Goal: Communication & Community: Answer question/provide support

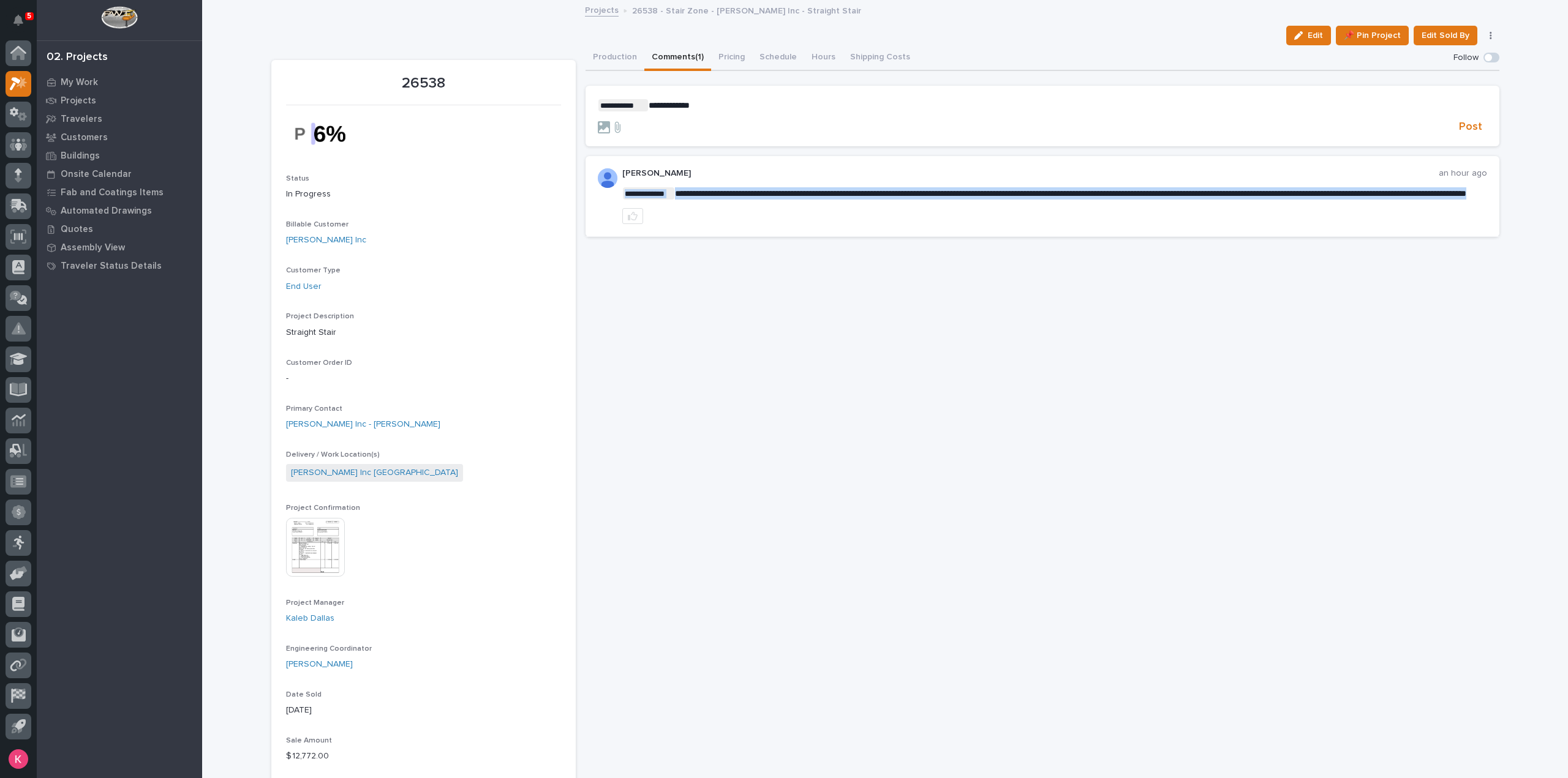
drag, startPoint x: 1305, startPoint y: 193, endPoint x: 1385, endPoint y: 200, distance: 80.3
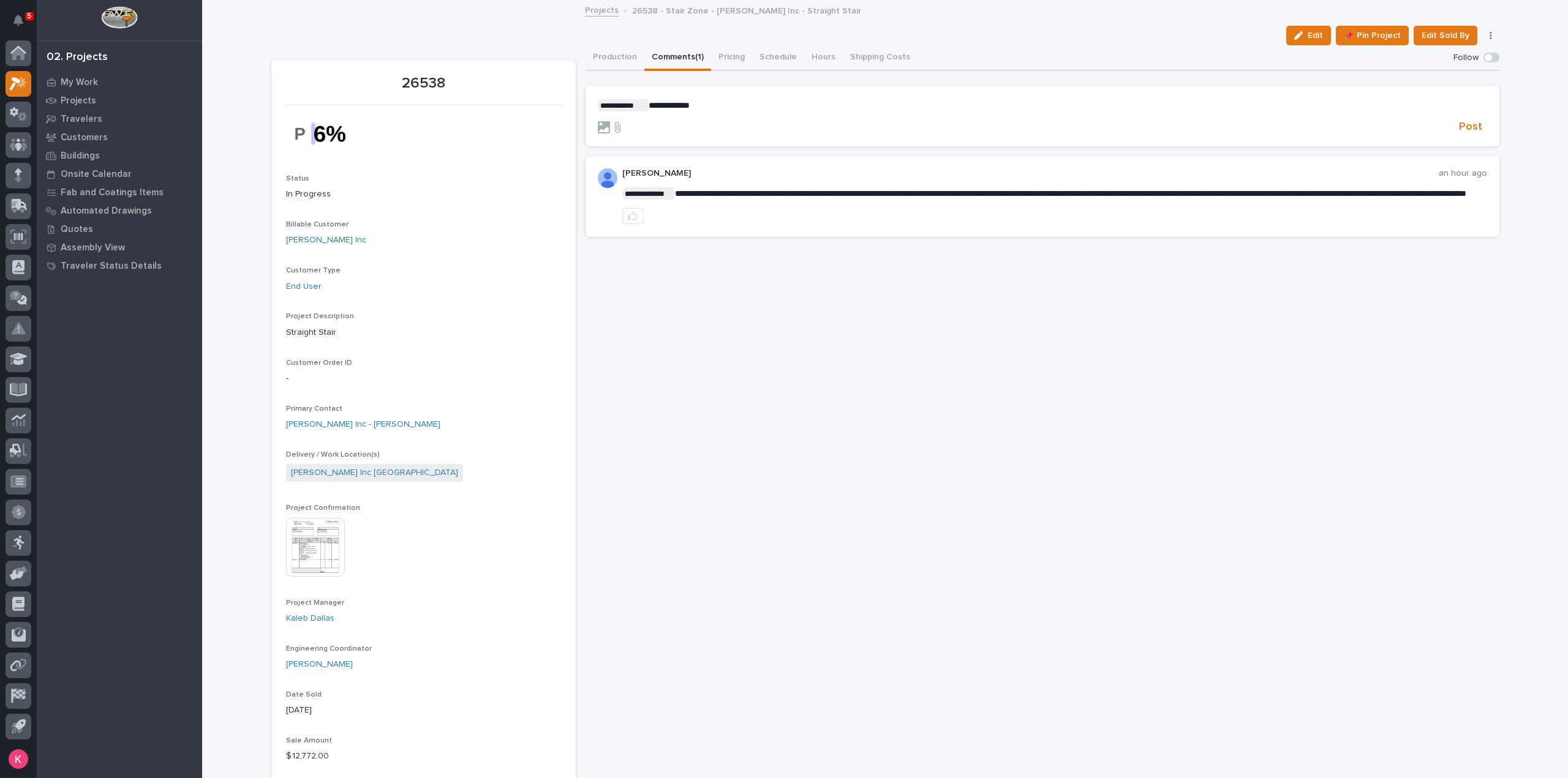
click at [1250, 222] on div at bounding box center [1054, 216] width 864 height 16
click at [627, 52] on button "Production" at bounding box center [614, 58] width 59 height 26
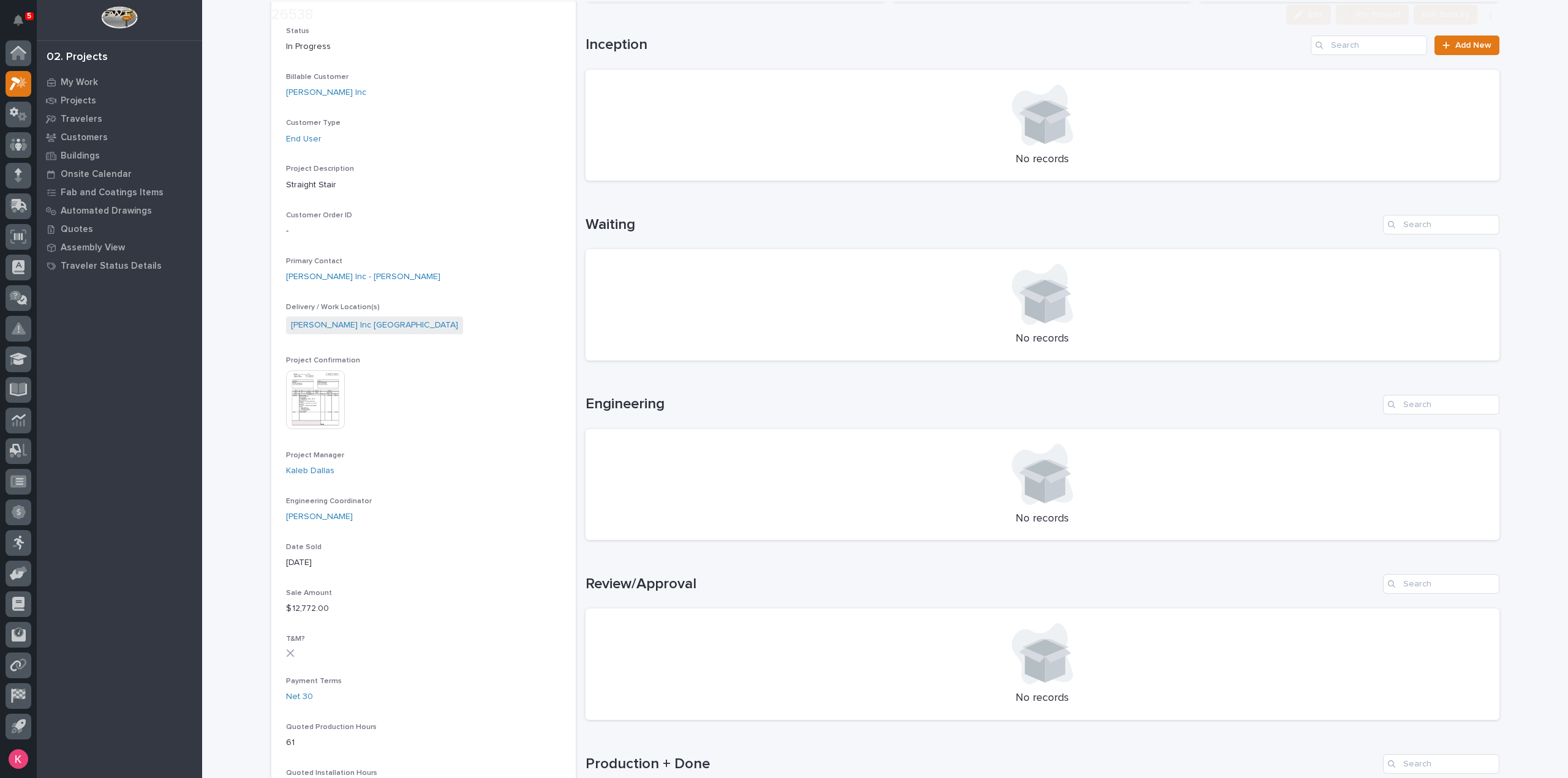
scroll to position [367, 0]
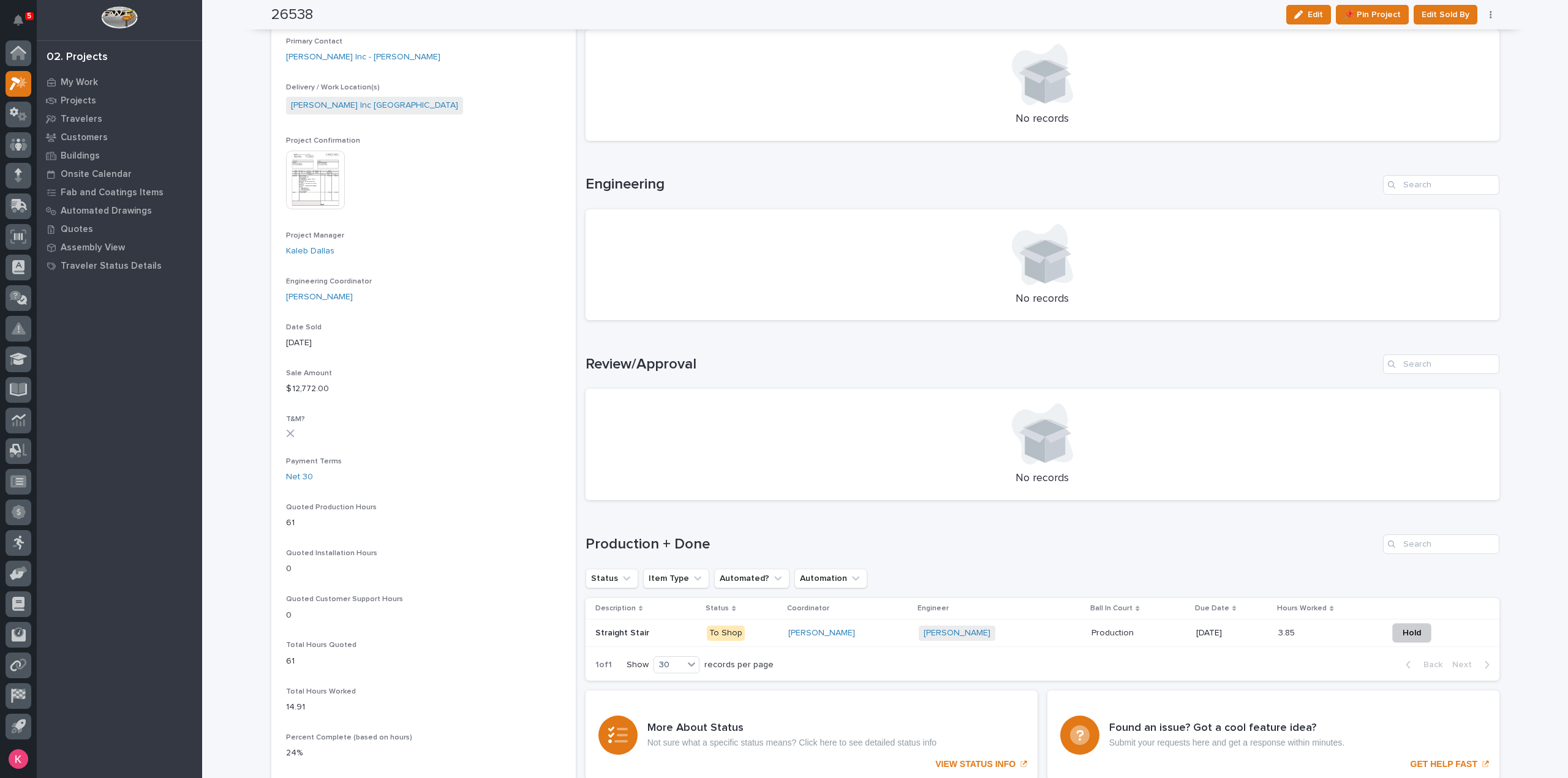
click at [887, 638] on div "[PERSON_NAME]" at bounding box center [848, 633] width 121 height 20
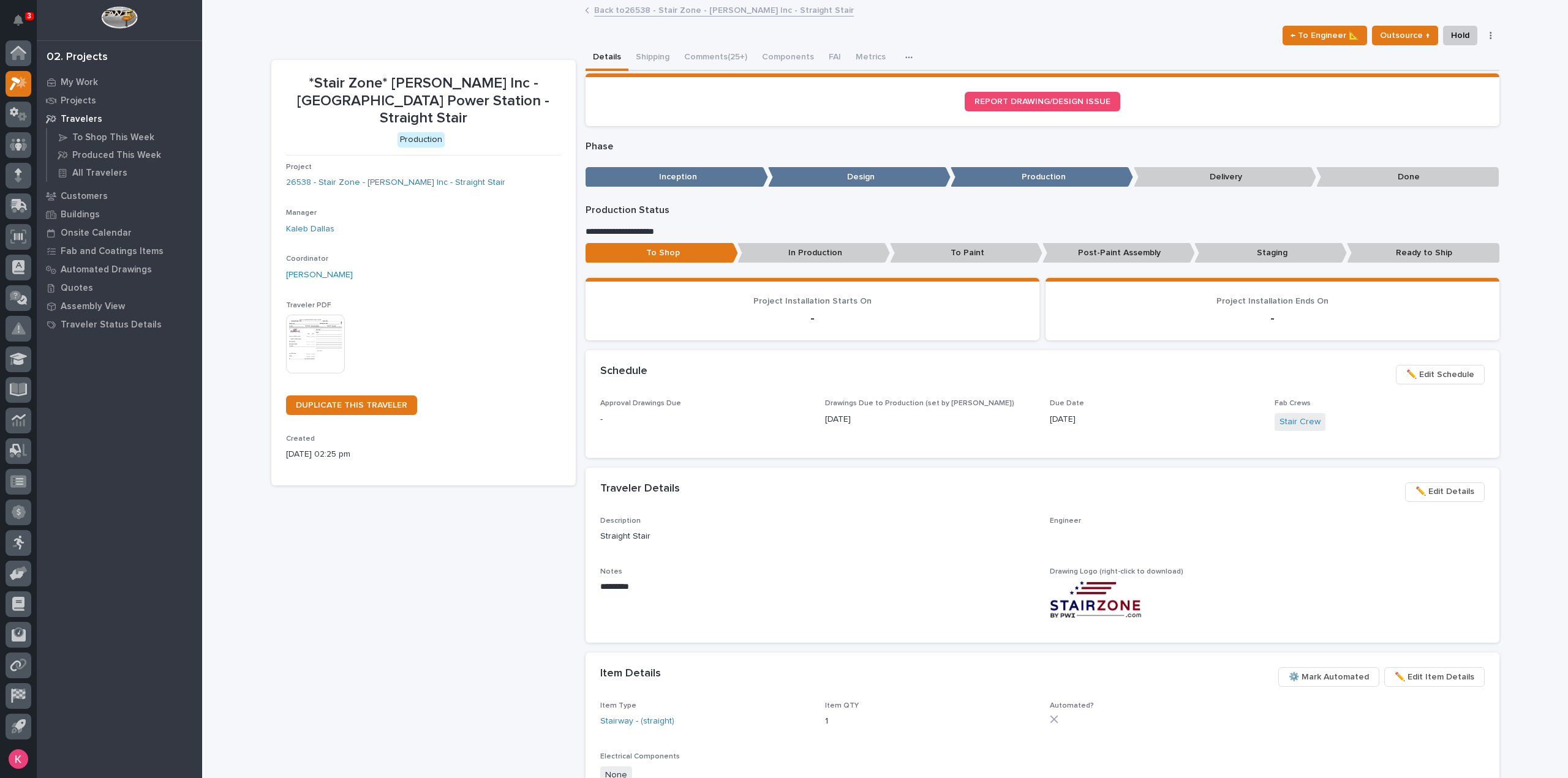
click at [691, 57] on button "Comments (25+)" at bounding box center [716, 58] width 78 height 26
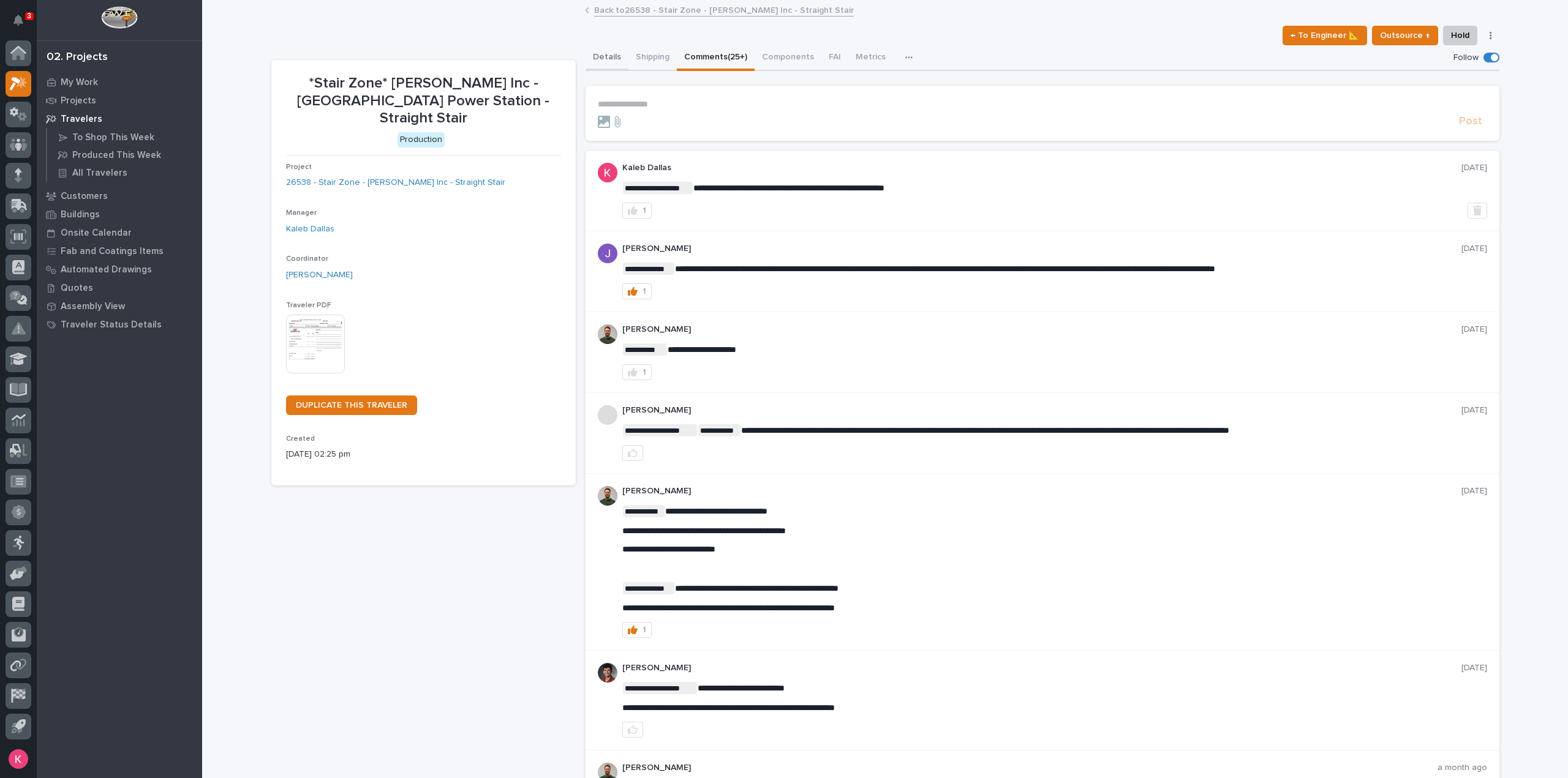
click at [600, 58] on button "Details" at bounding box center [606, 58] width 43 height 26
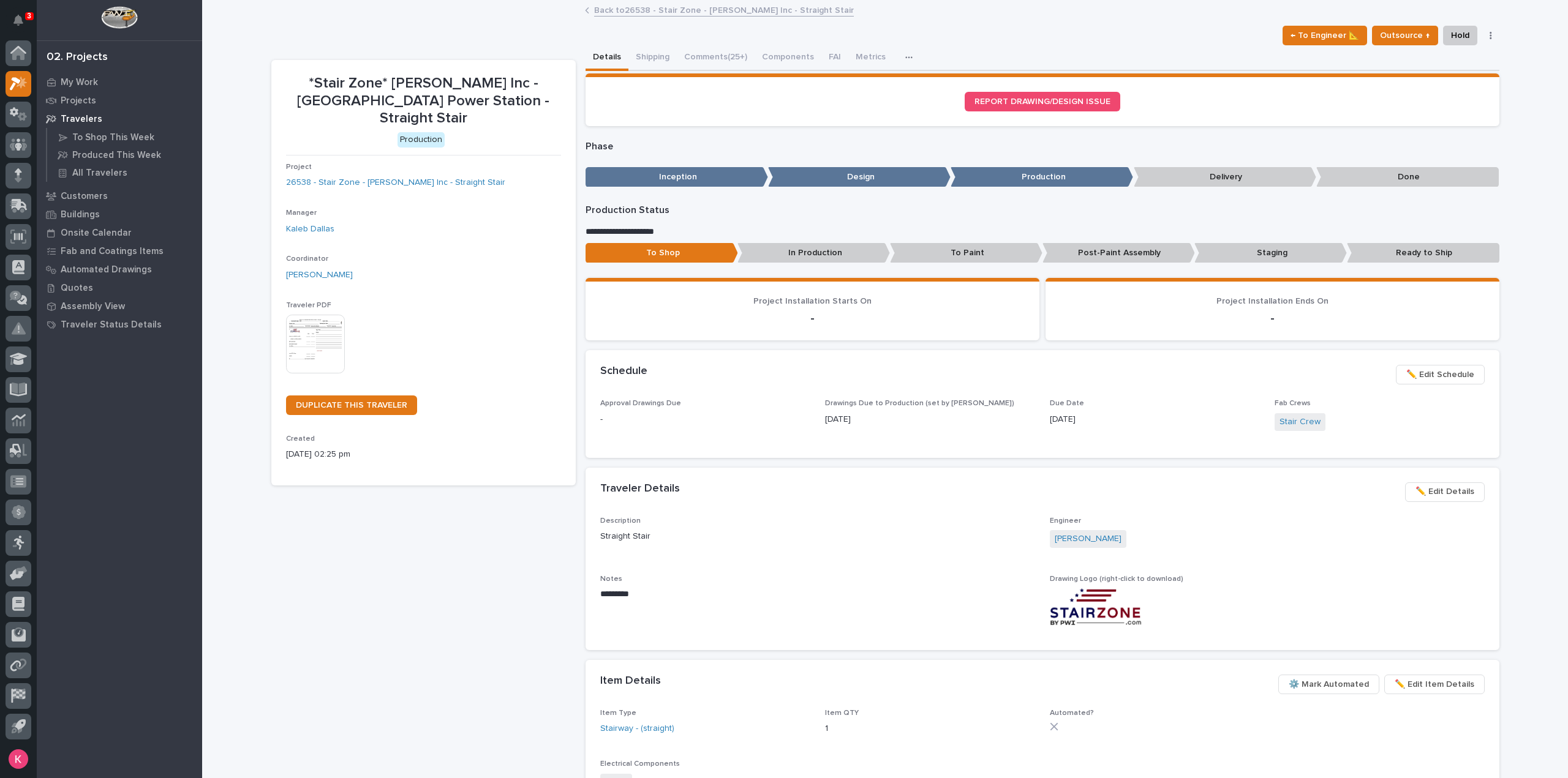
click at [614, 4] on link "Back to 26538 - Stair Zone - [PERSON_NAME] Inc - Straight Stair" at bounding box center [724, 10] width 260 height 14
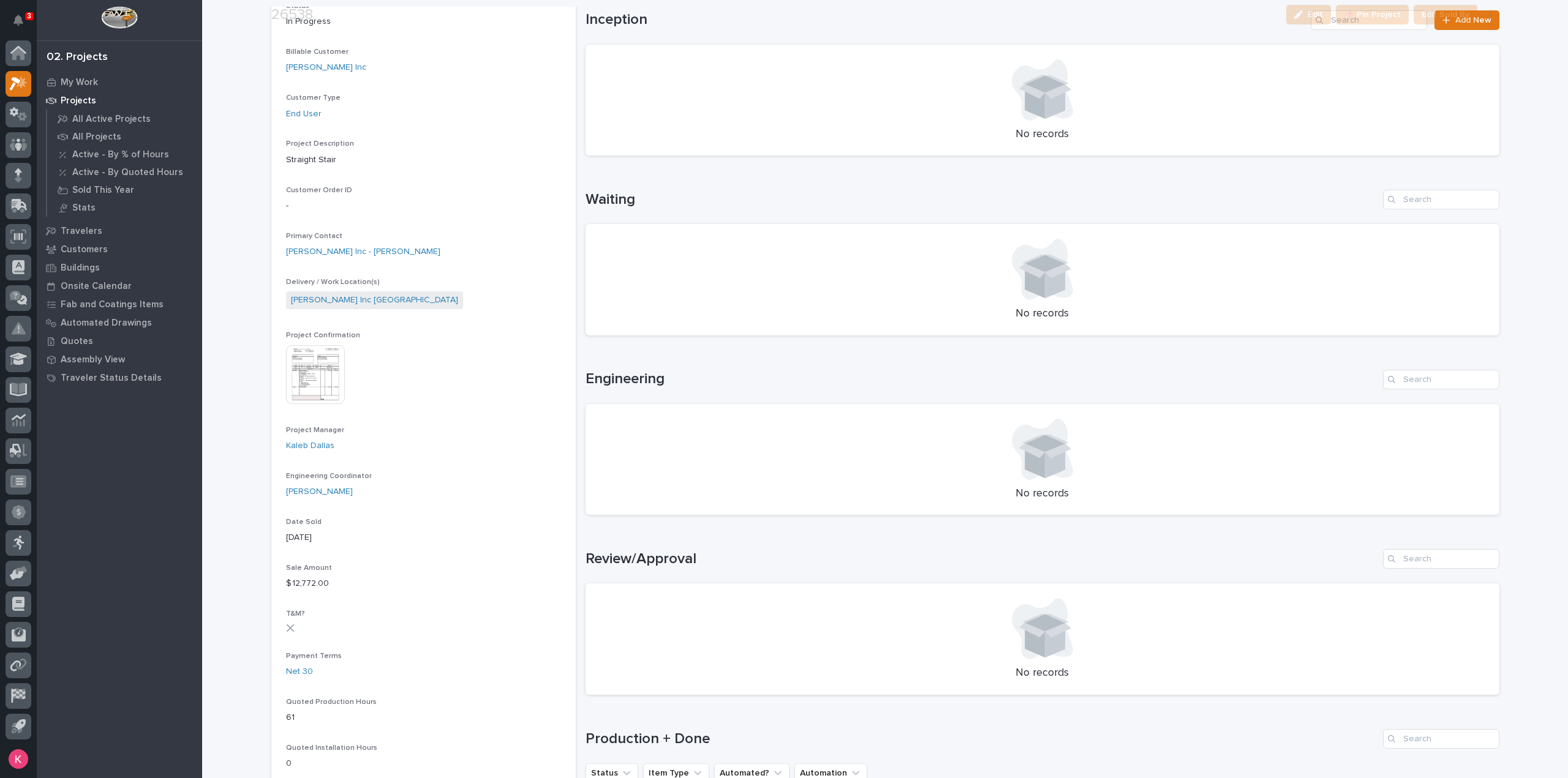
scroll to position [428, 0]
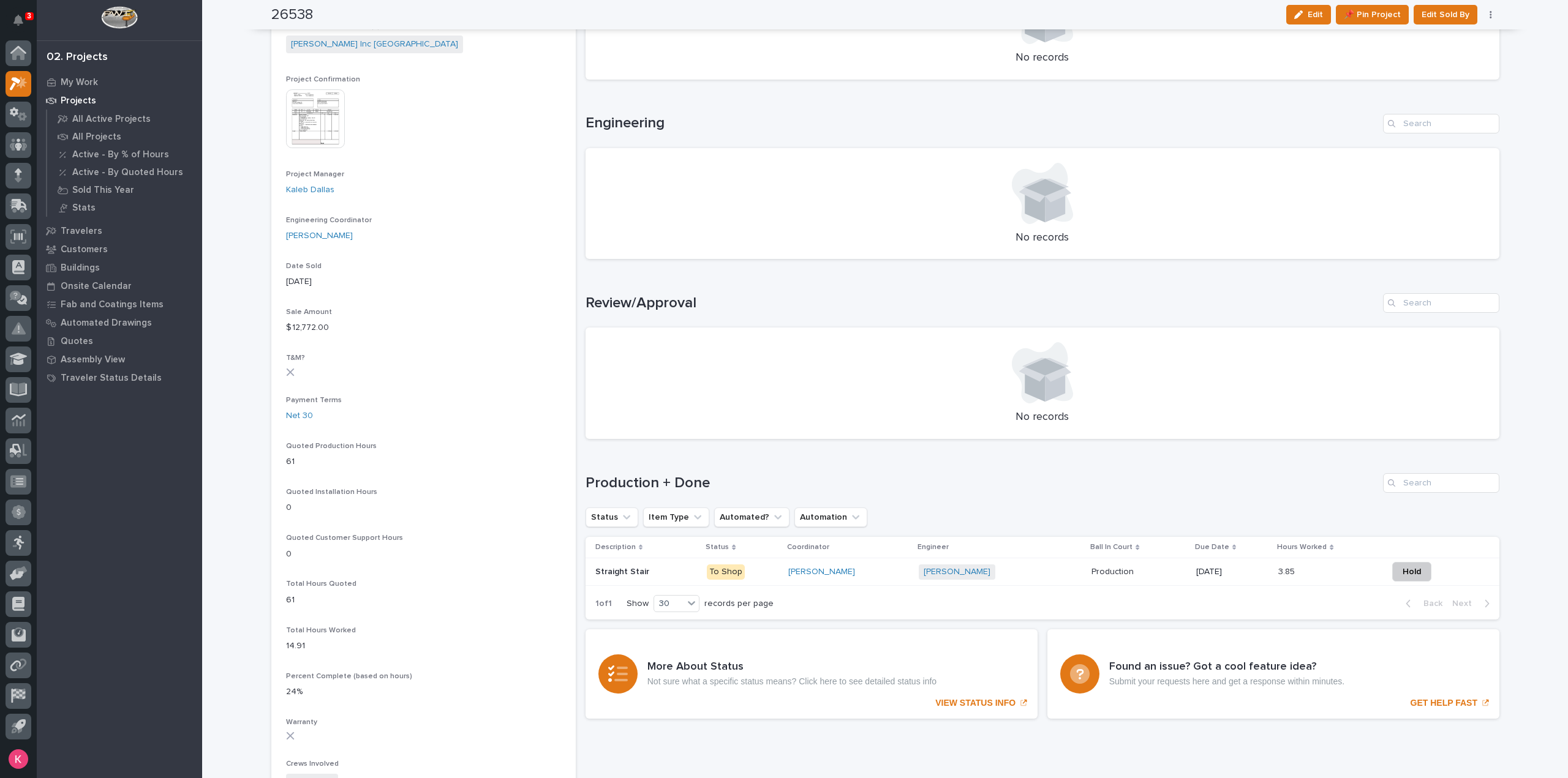
click at [885, 576] on div "[PERSON_NAME]" at bounding box center [848, 571] width 121 height 10
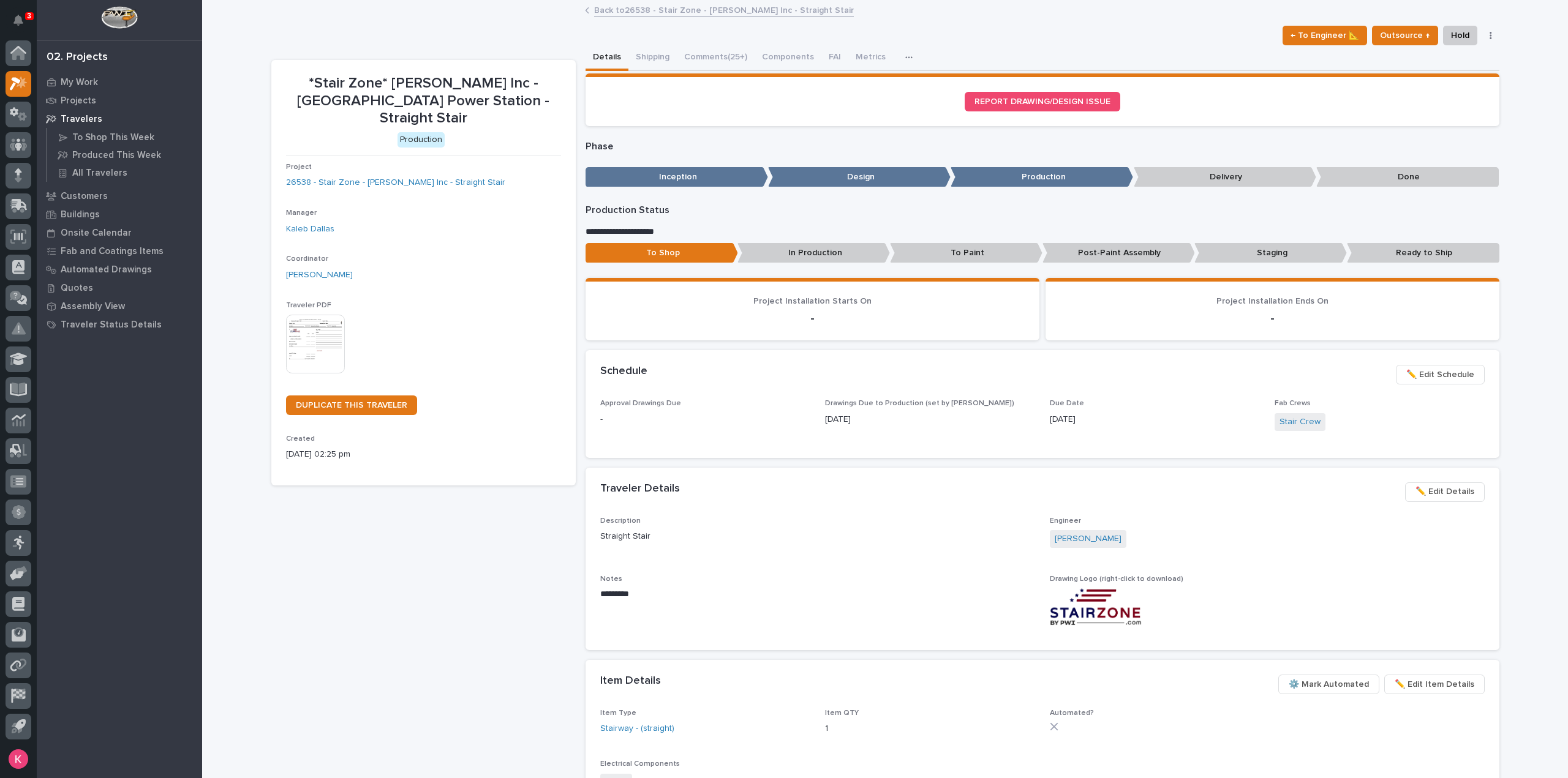
click at [605, 11] on link "Back to 26538 - Stair Zone - [PERSON_NAME] Inc - Straight Stair" at bounding box center [724, 10] width 260 height 14
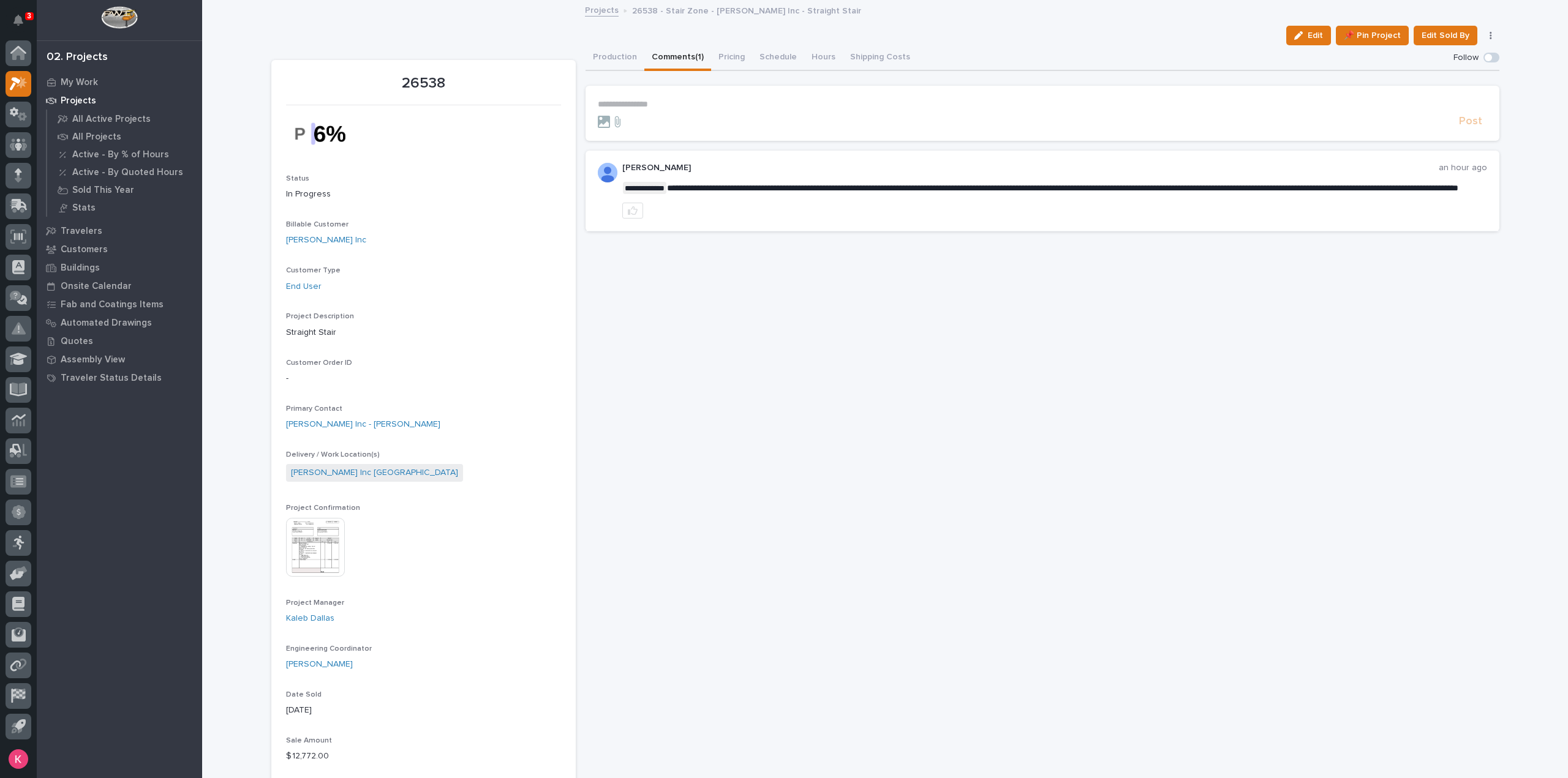
click at [679, 53] on button "Comments (1)" at bounding box center [677, 58] width 67 height 26
click at [675, 96] on section "**********" at bounding box center [1042, 113] width 913 height 55
click at [678, 106] on p "**********" at bounding box center [1042, 104] width 889 height 10
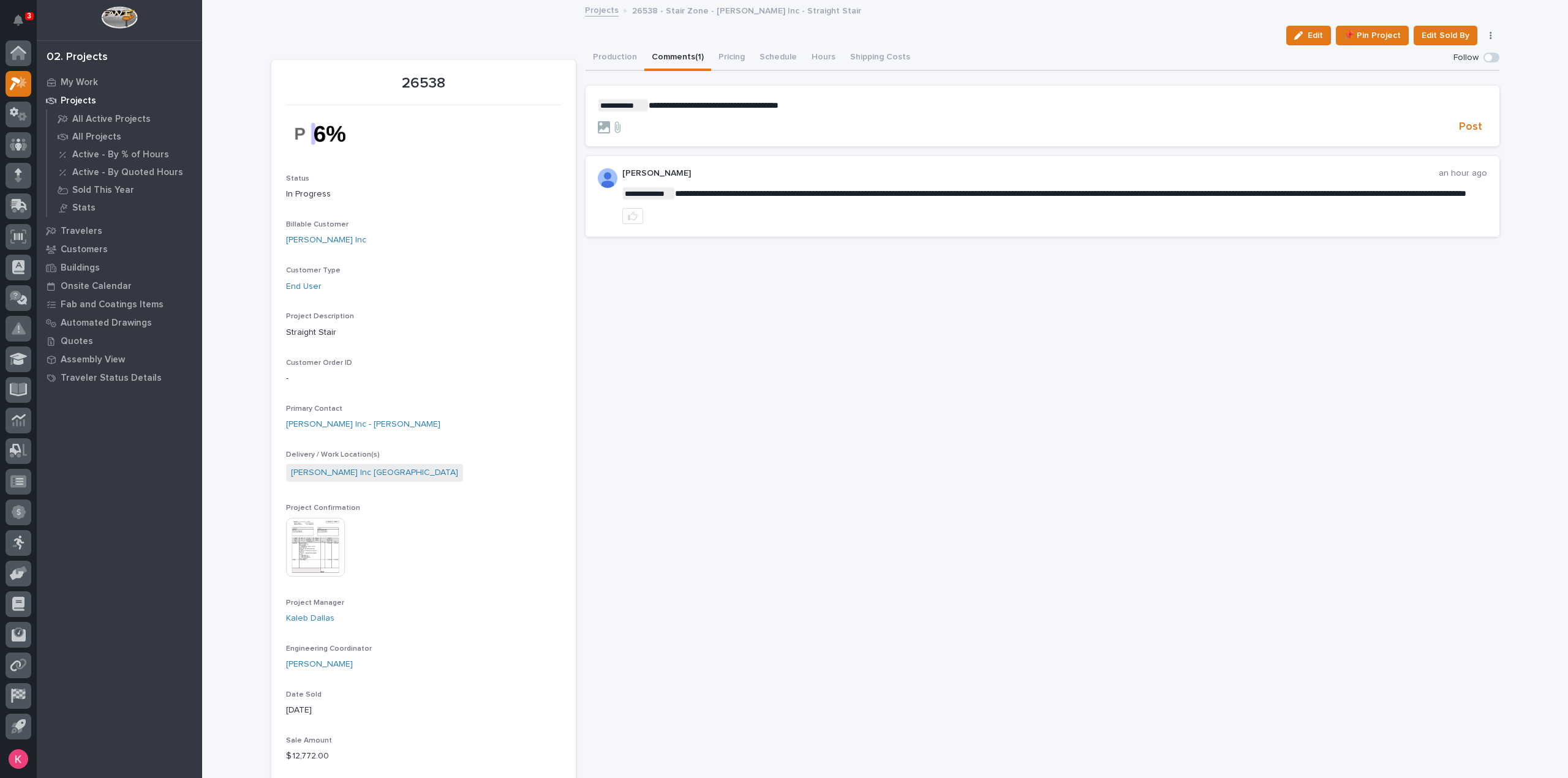
click at [894, 107] on p "**********" at bounding box center [1042, 104] width 889 height 12
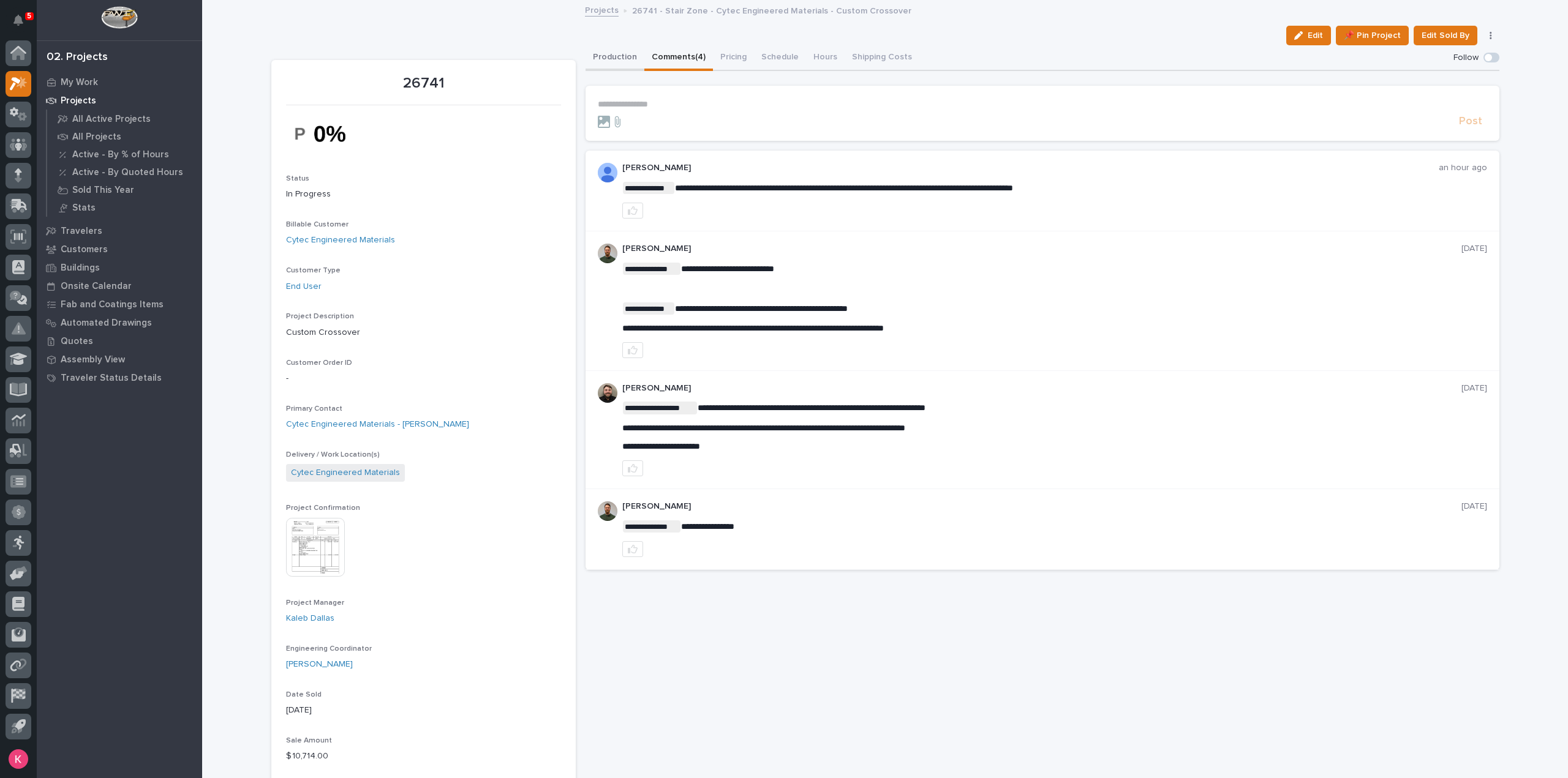
click at [602, 50] on button "Production" at bounding box center [614, 58] width 59 height 26
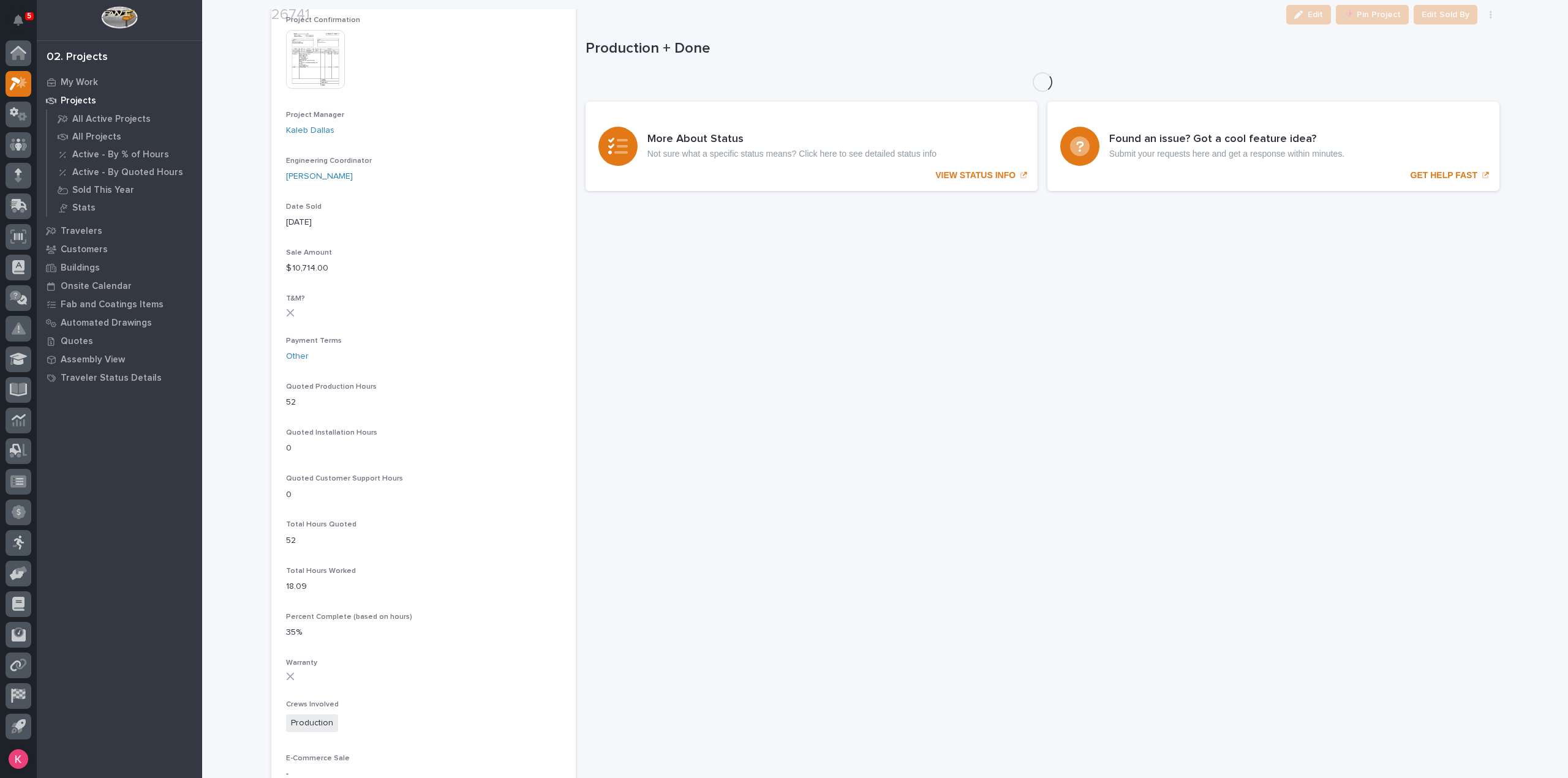
scroll to position [489, 0]
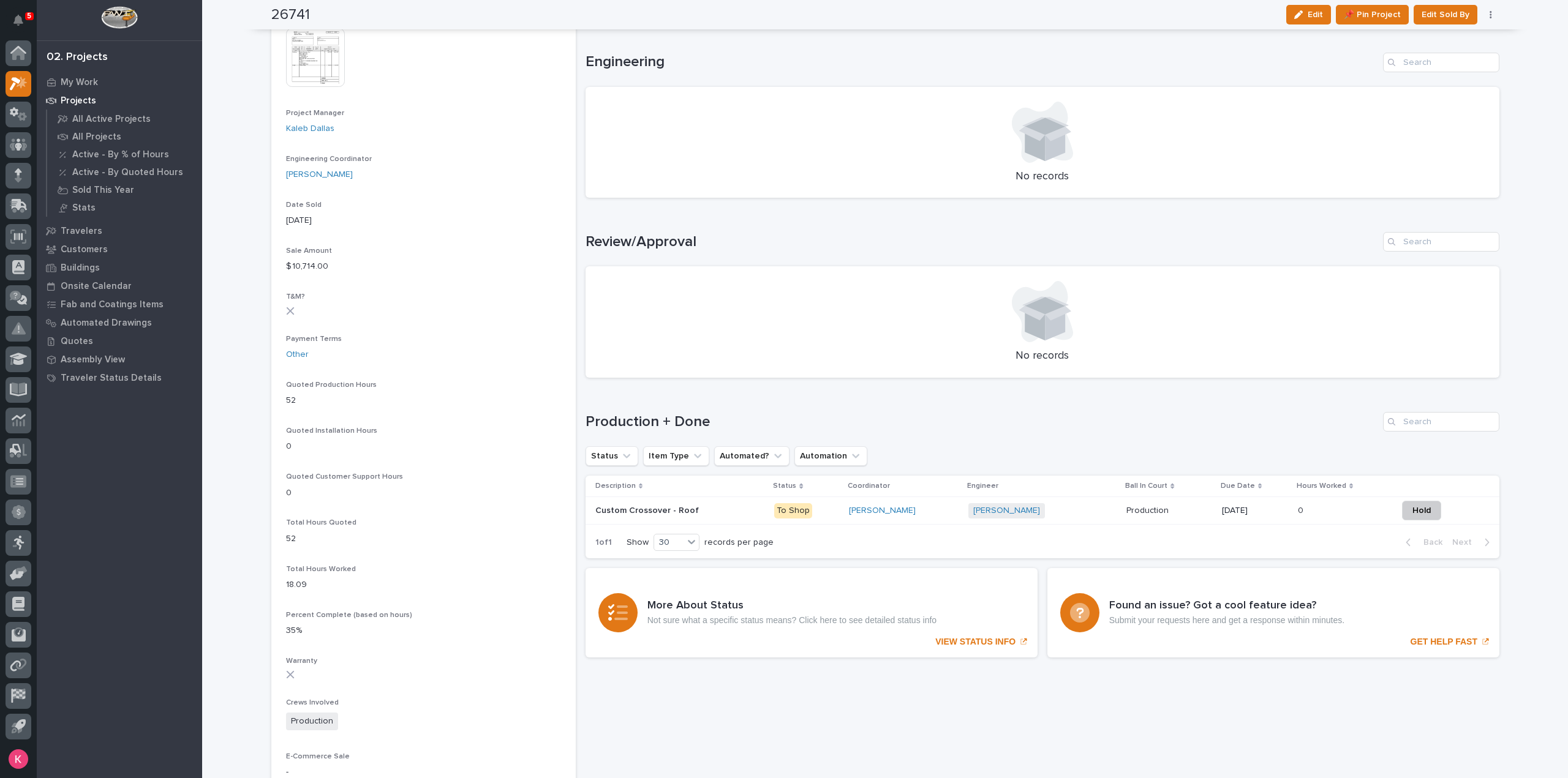
click at [923, 513] on div "[PERSON_NAME]" at bounding box center [904, 510] width 109 height 10
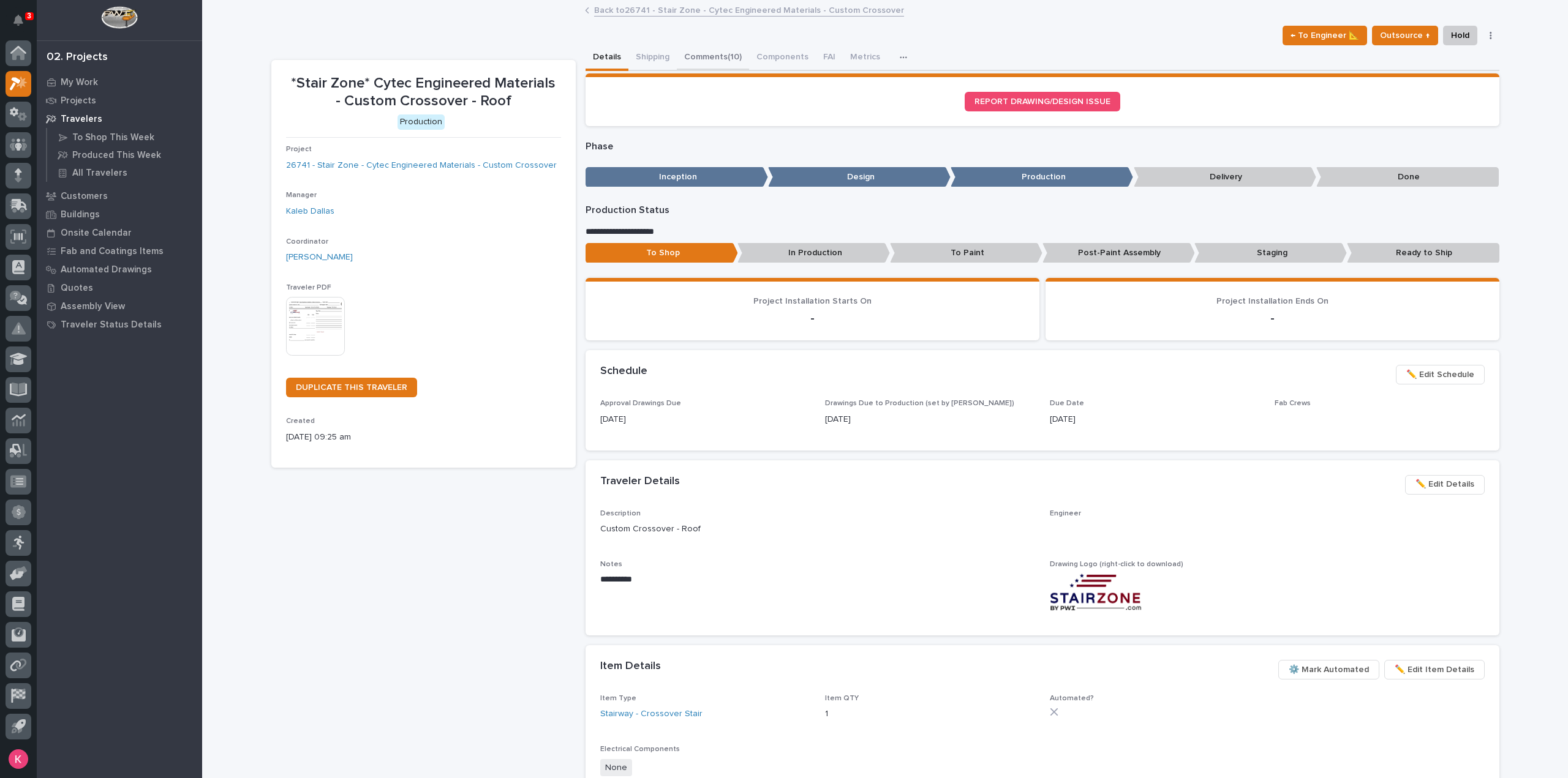
click at [696, 55] on button "Comments (10)" at bounding box center [713, 58] width 72 height 26
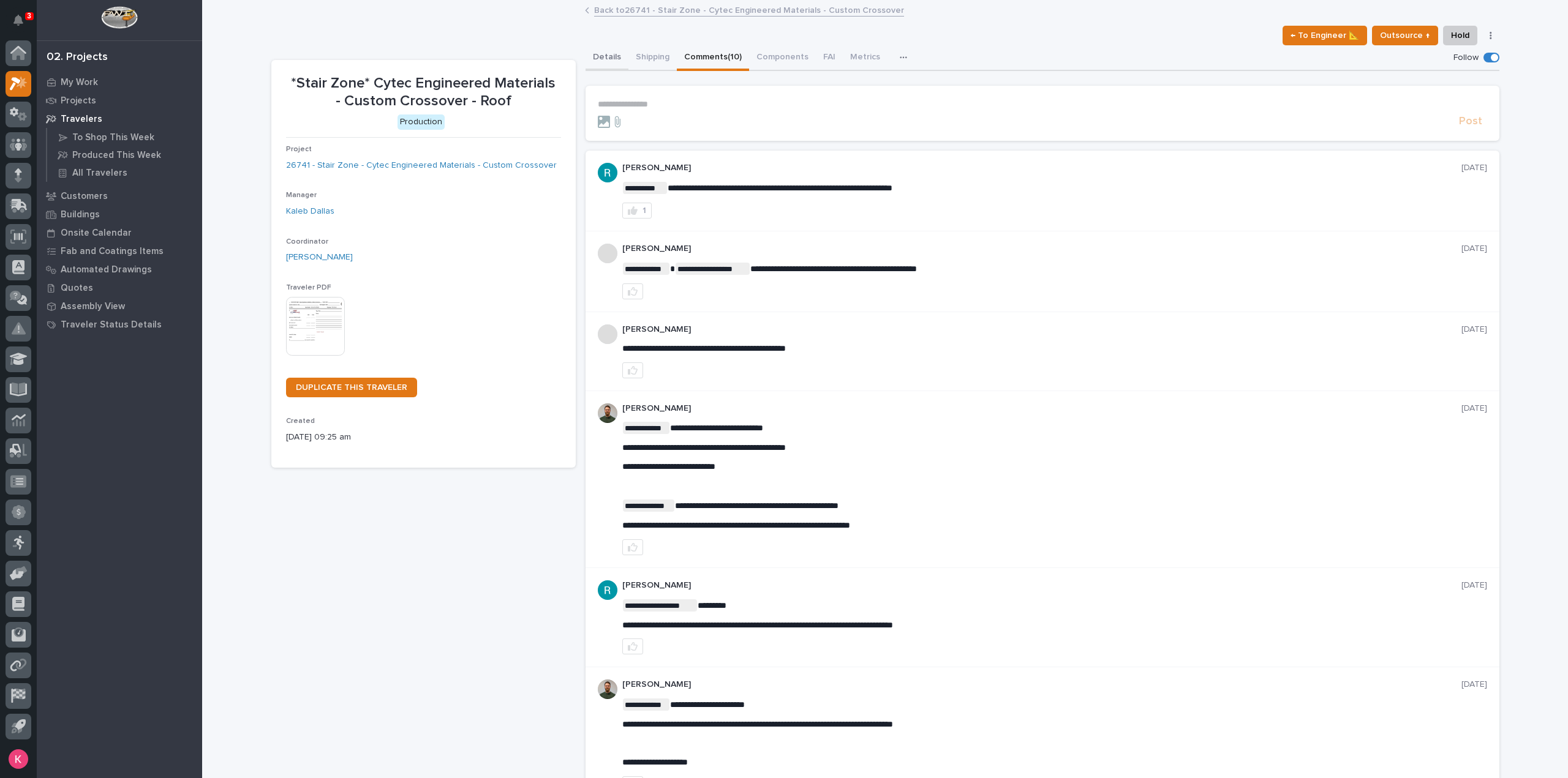
click at [609, 64] on button "Details" at bounding box center [606, 58] width 43 height 26
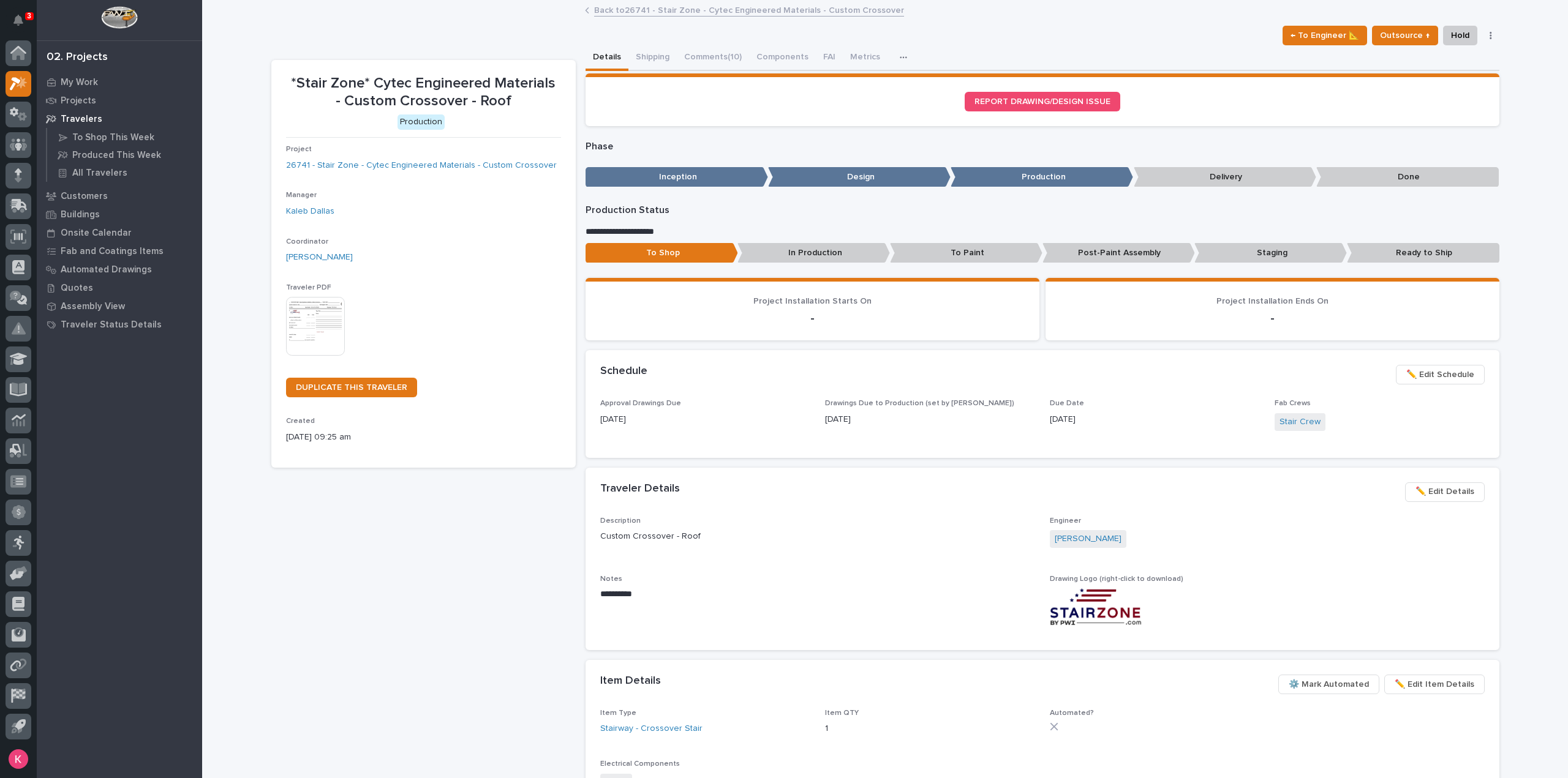
click at [643, 2] on div "*Stair Zone* Cytec Engineered Materials - Custom Crossover - Roof ← To Engineer…" at bounding box center [885, 510] width 1228 height 1018
click at [642, 9] on link "Back to 26741 - Stair Zone - Cytec Engineered Materials - Custom Crossover" at bounding box center [749, 10] width 310 height 14
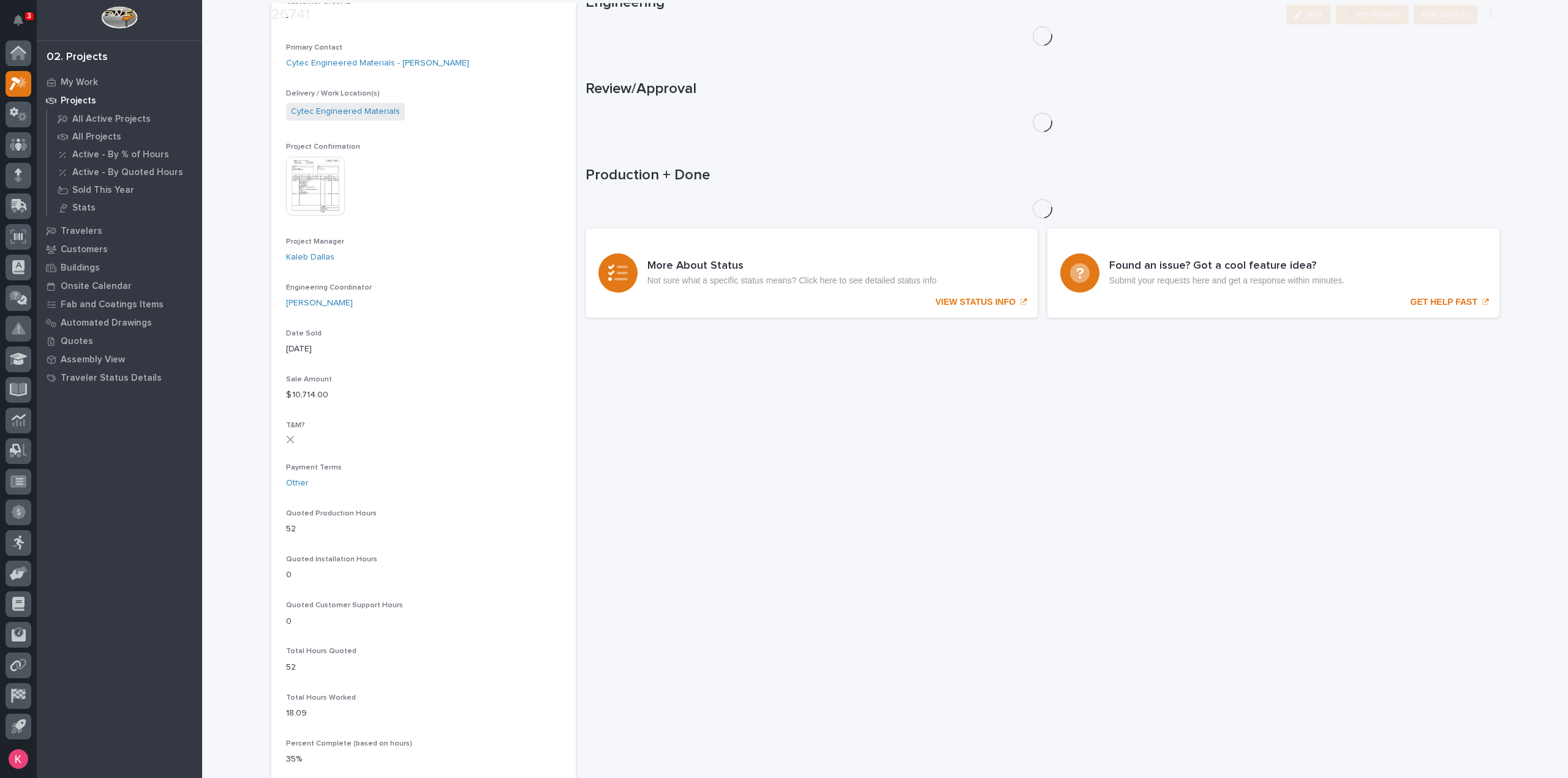
scroll to position [367, 0]
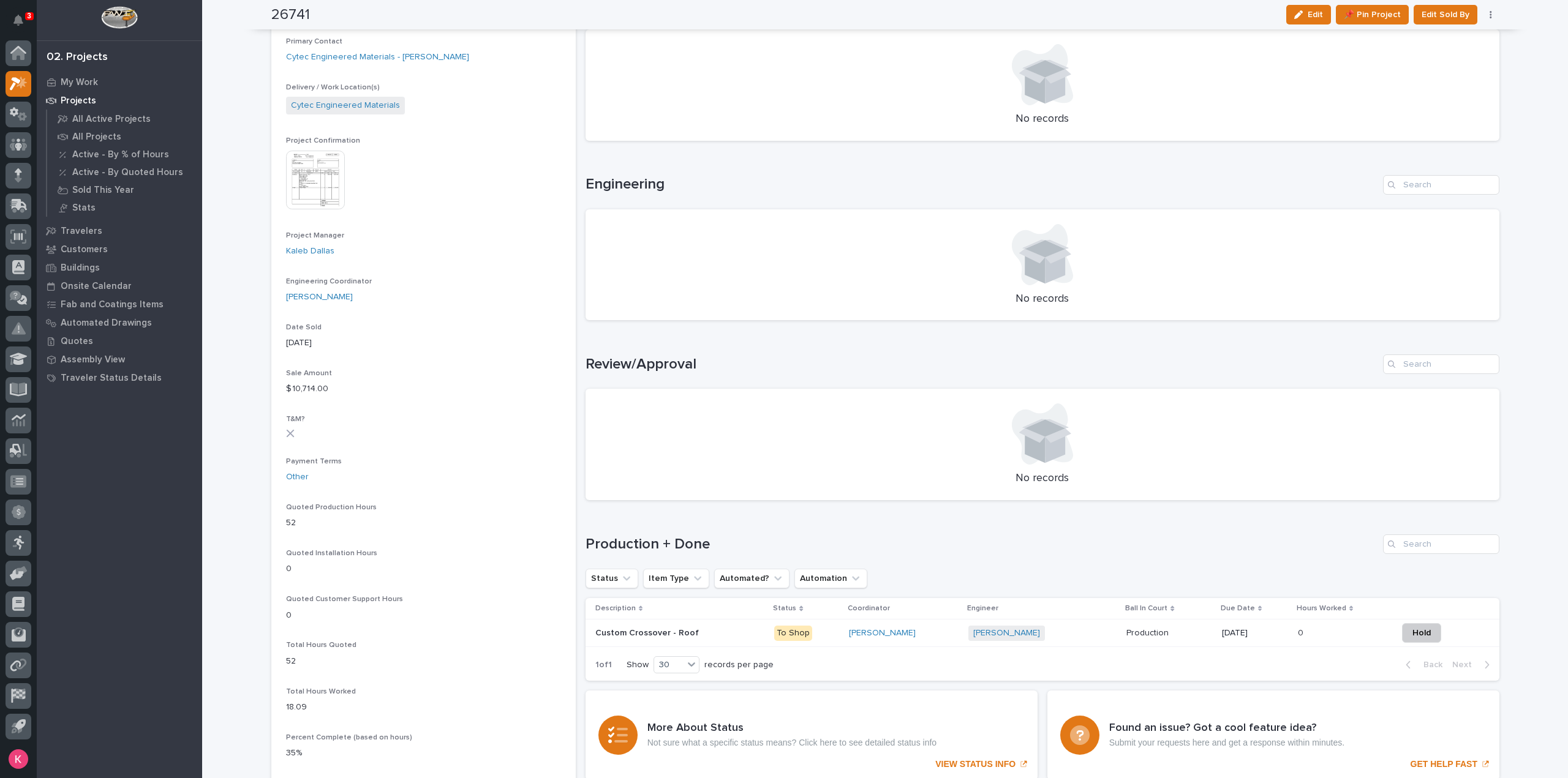
click at [316, 195] on img at bounding box center [315, 179] width 59 height 59
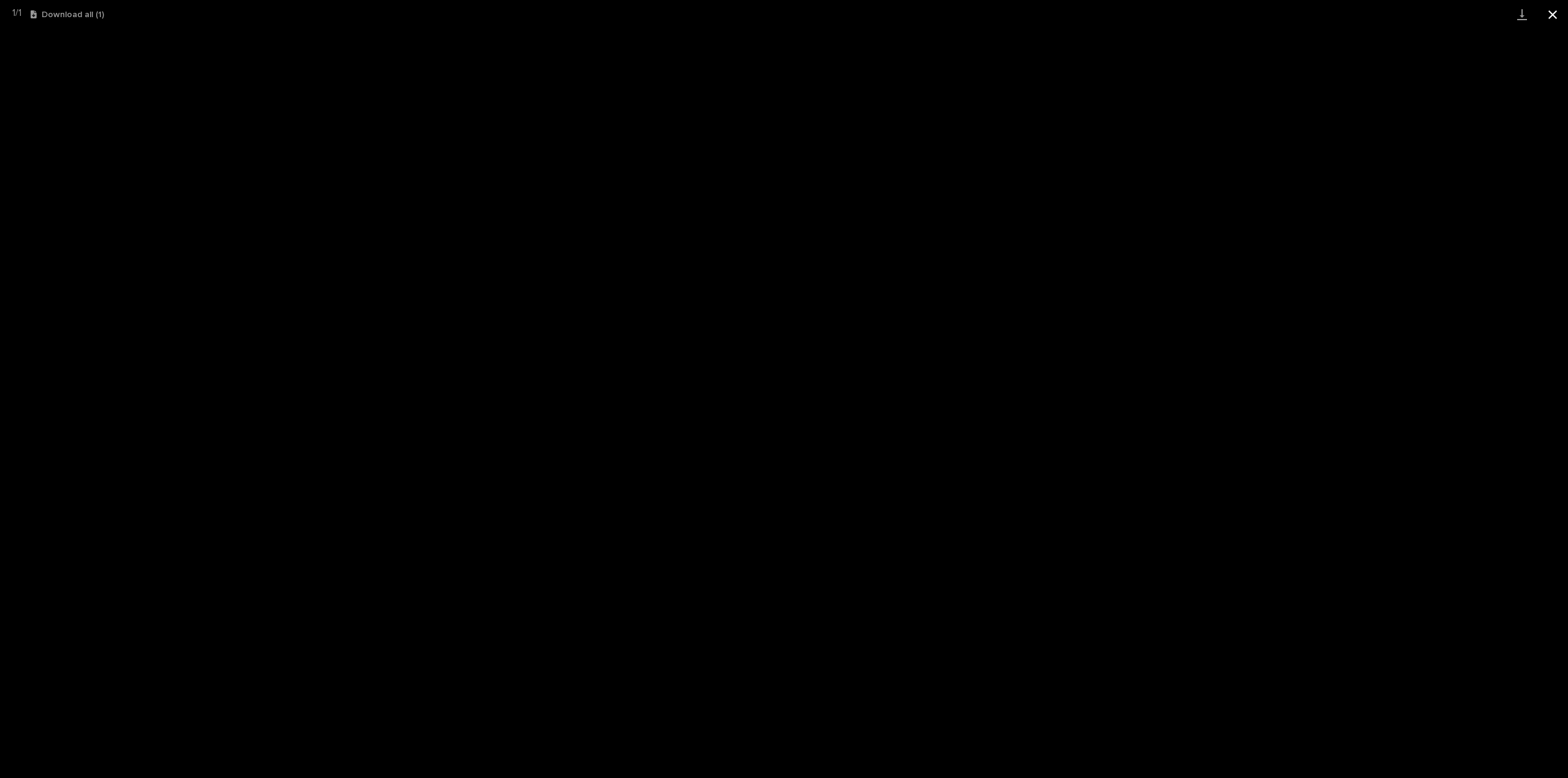
click at [1546, 20] on button "Close gallery" at bounding box center [1553, 14] width 31 height 29
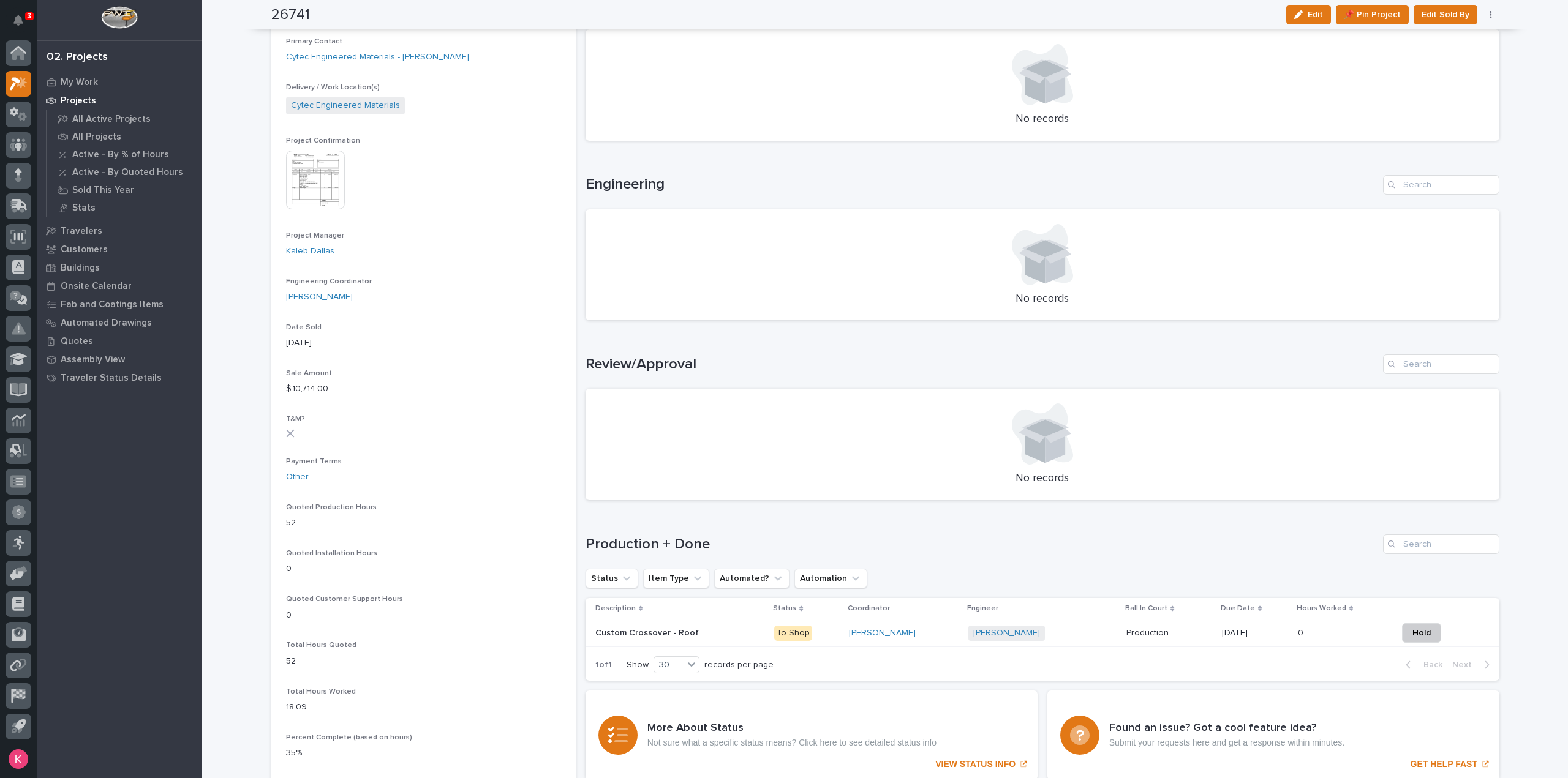
click at [1127, 637] on p "Production" at bounding box center [1149, 632] width 45 height 13
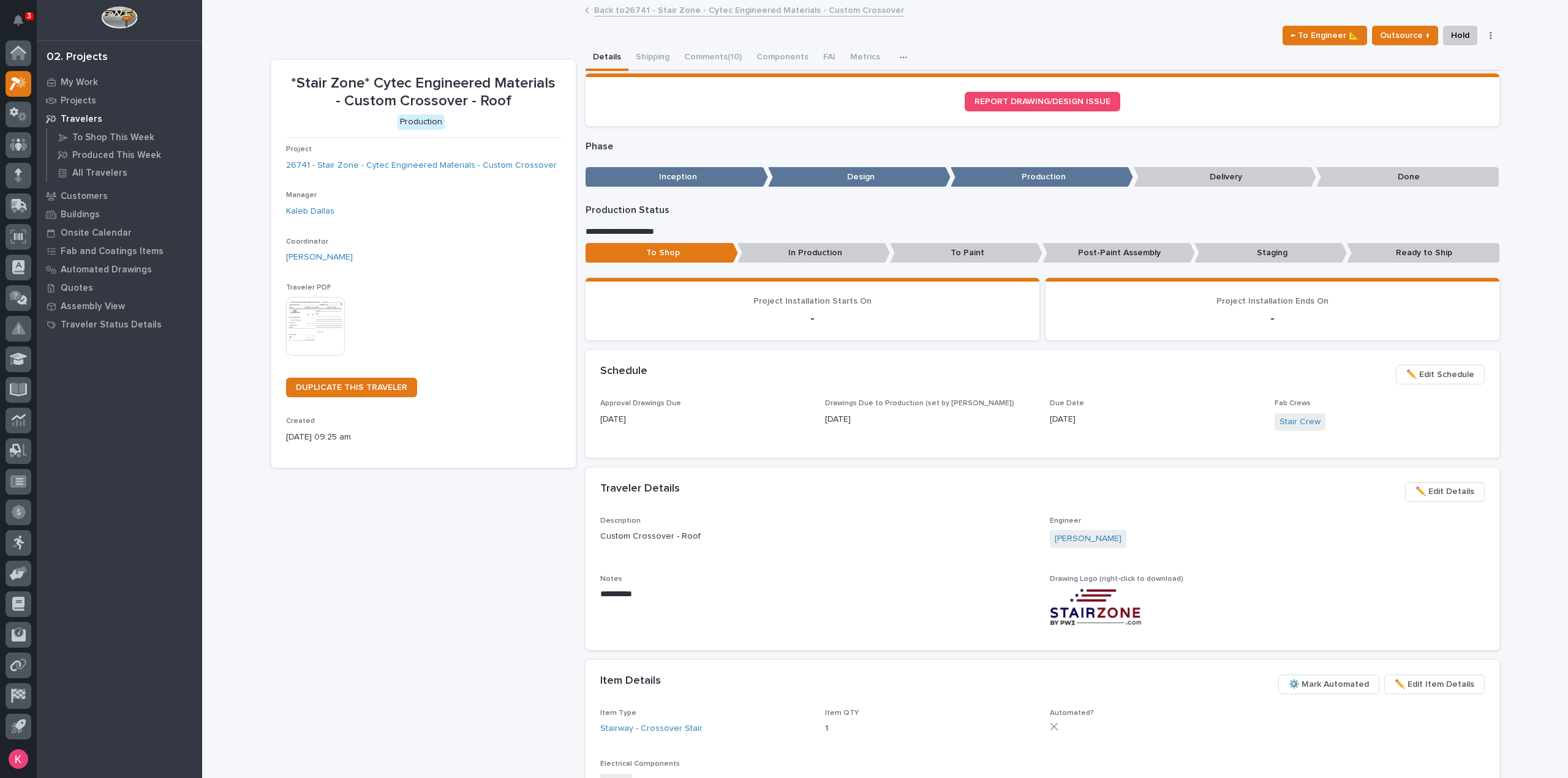
click at [720, 62] on button "Comments (10)" at bounding box center [713, 58] width 72 height 26
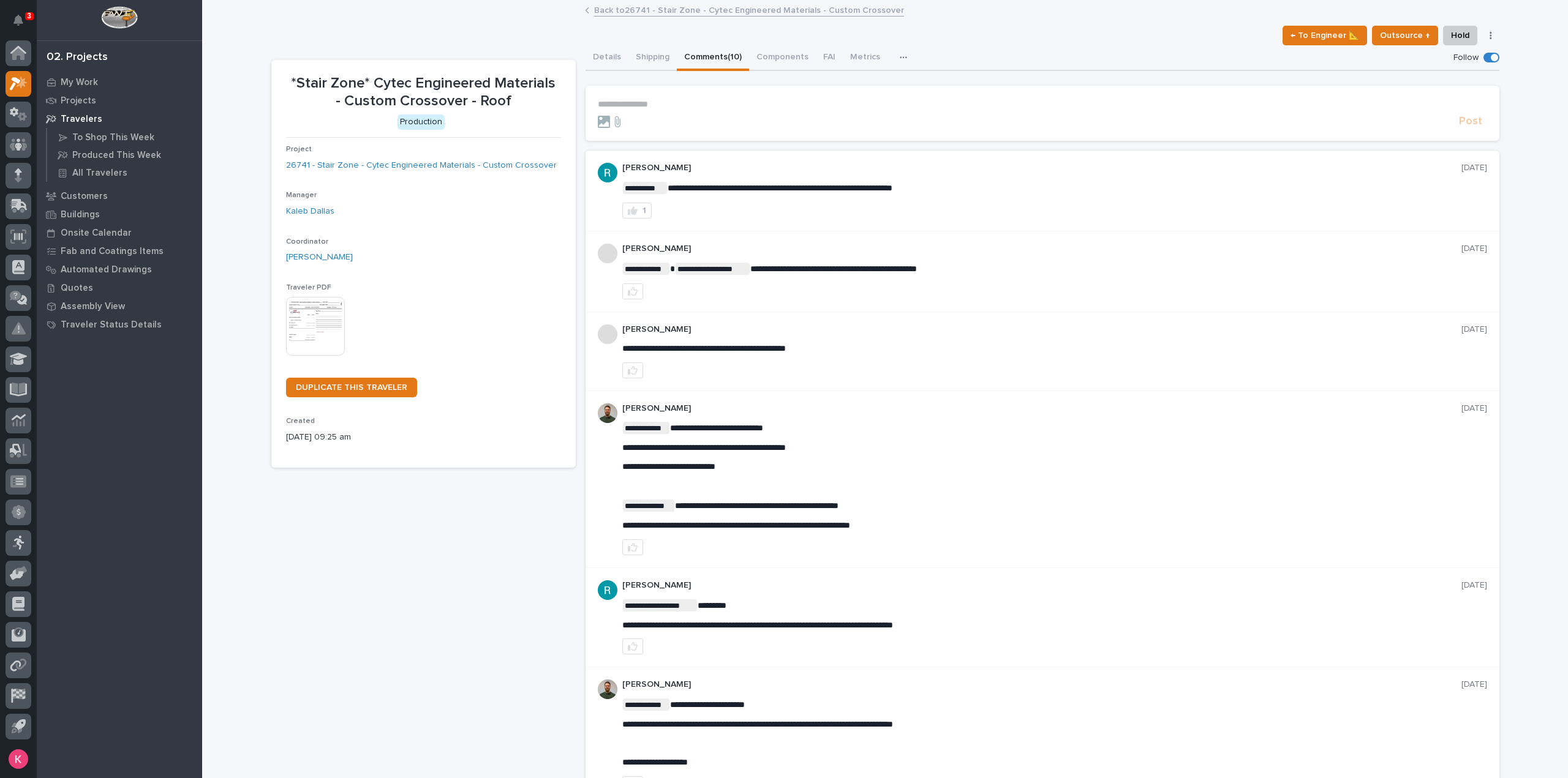
click at [609, 14] on link "Back to 26741 - Stair Zone - Cytec Engineered Materials - Custom Crossover" at bounding box center [749, 10] width 310 height 14
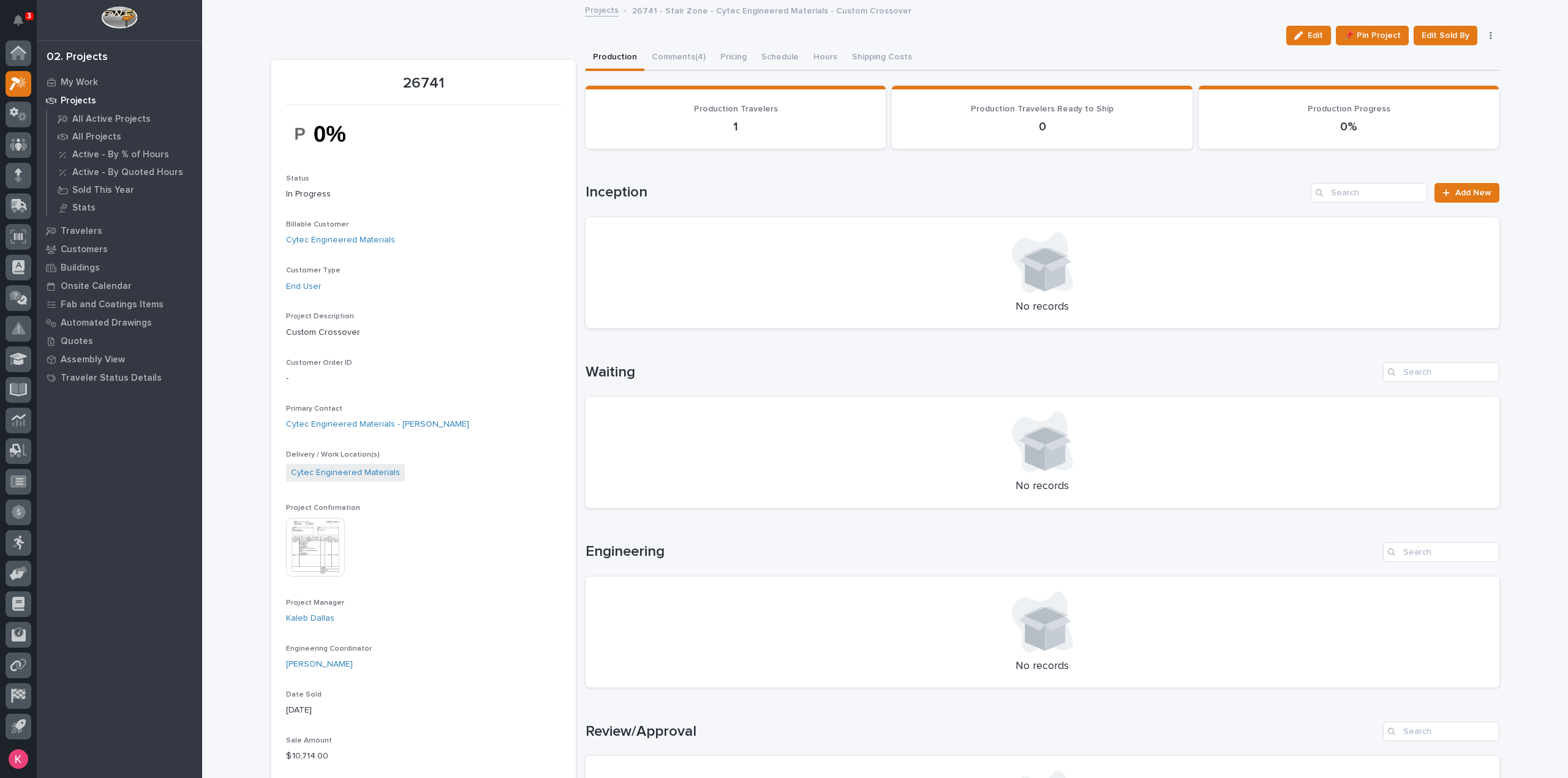
click at [662, 40] on div "Edit 📌 Pin Project Edit Sold By Cancel" at bounding box center [885, 35] width 1228 height 19
drag, startPoint x: 664, startPoint y: 55, endPoint x: 670, endPoint y: 73, distance: 19.0
click at [664, 55] on button "Comments (4)" at bounding box center [678, 58] width 68 height 26
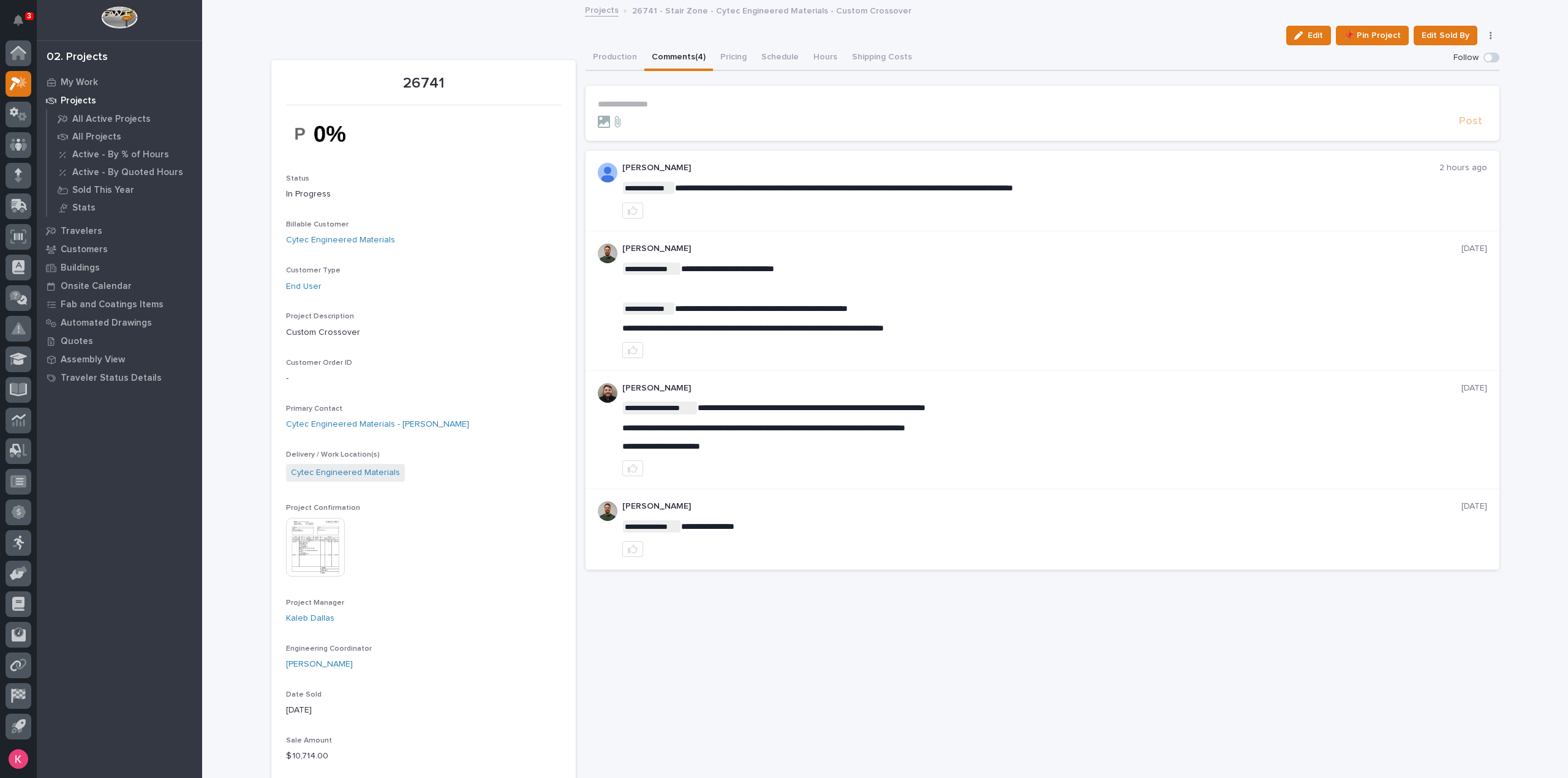
click at [299, 558] on img at bounding box center [315, 547] width 59 height 59
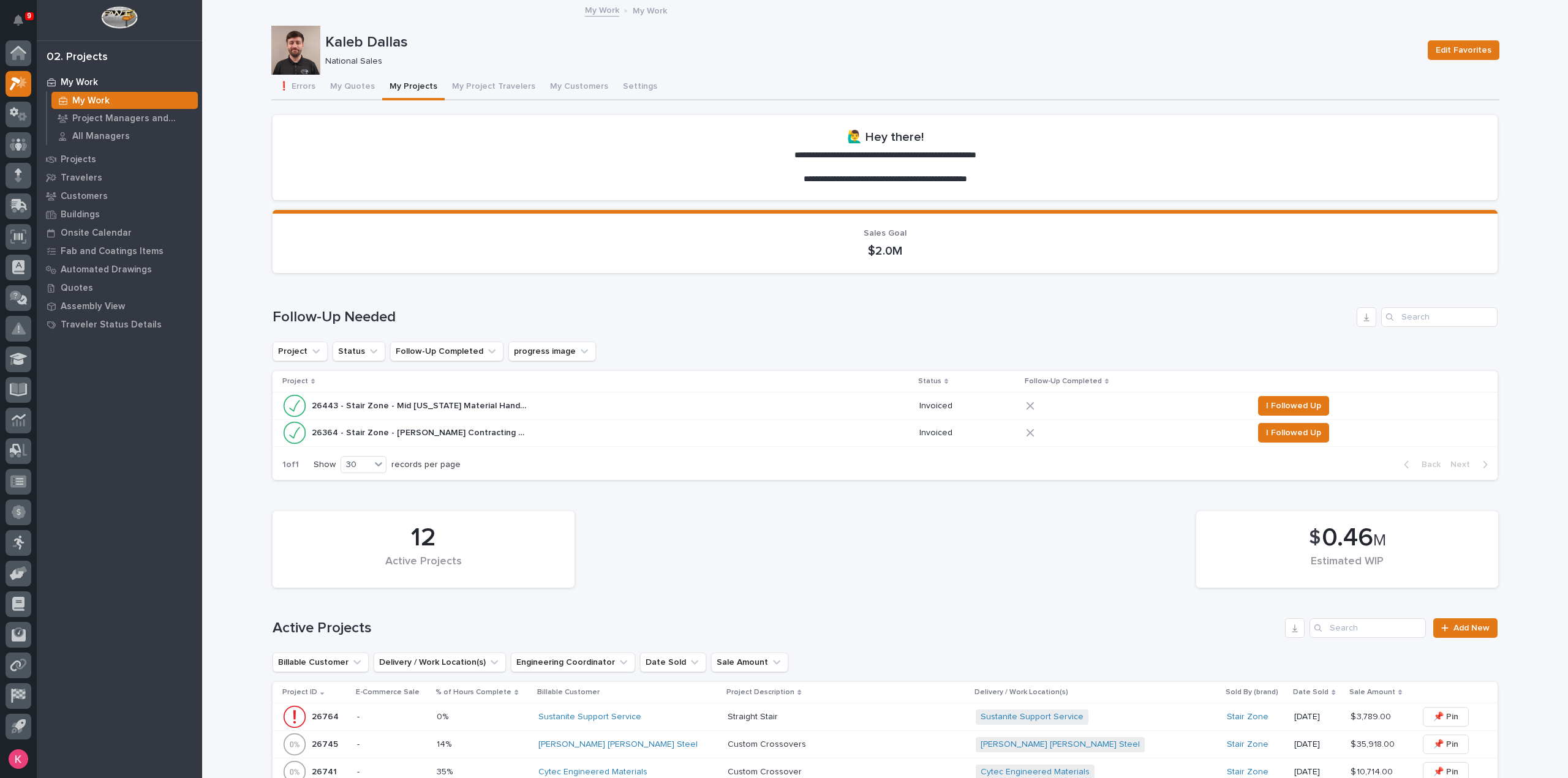
click at [402, 91] on button "My Projects" at bounding box center [413, 88] width 63 height 26
click at [402, 90] on button "My Projects" at bounding box center [413, 88] width 63 height 26
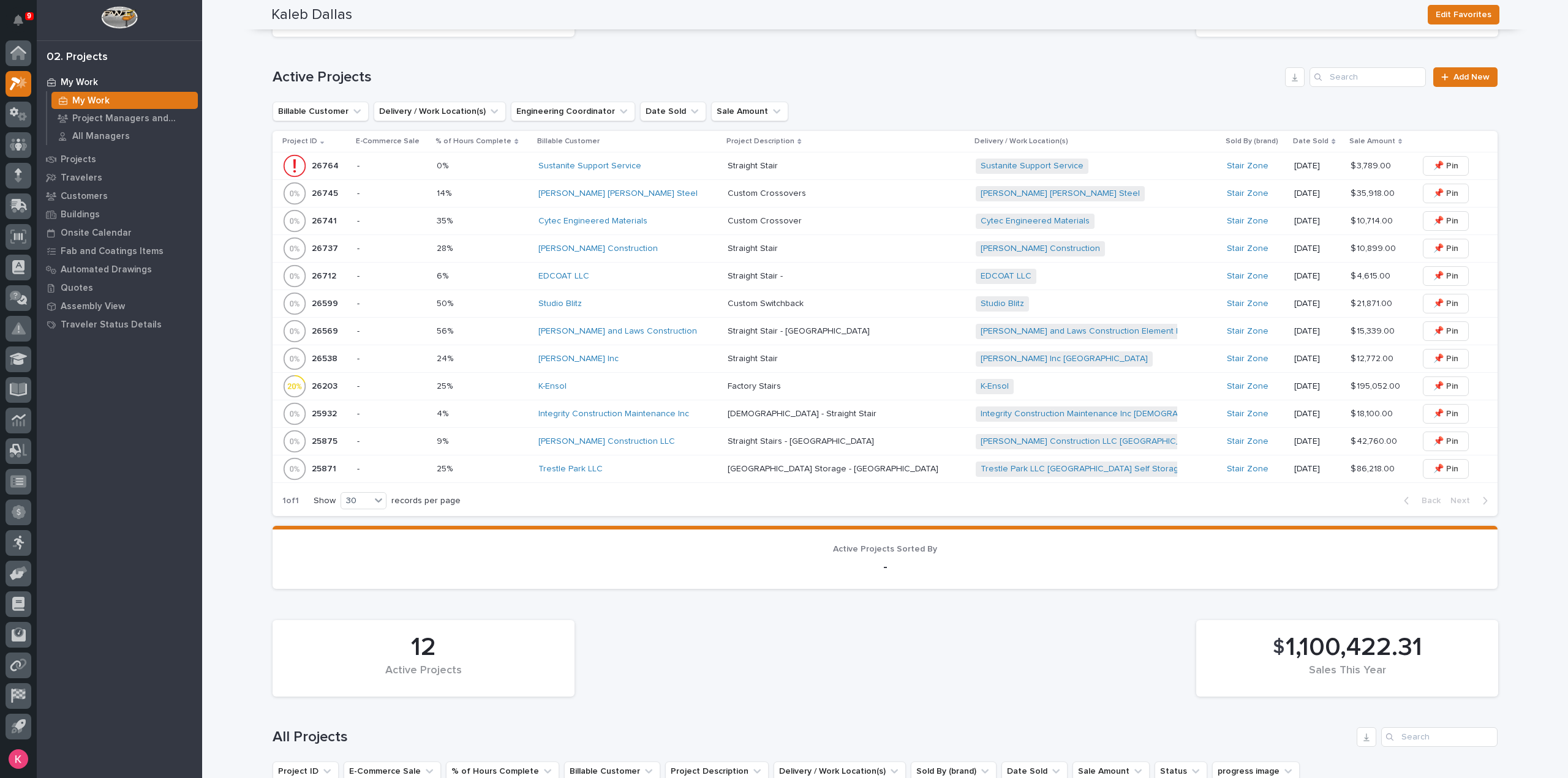
click at [600, 386] on div "K-Ensol" at bounding box center [629, 387] width 180 height 10
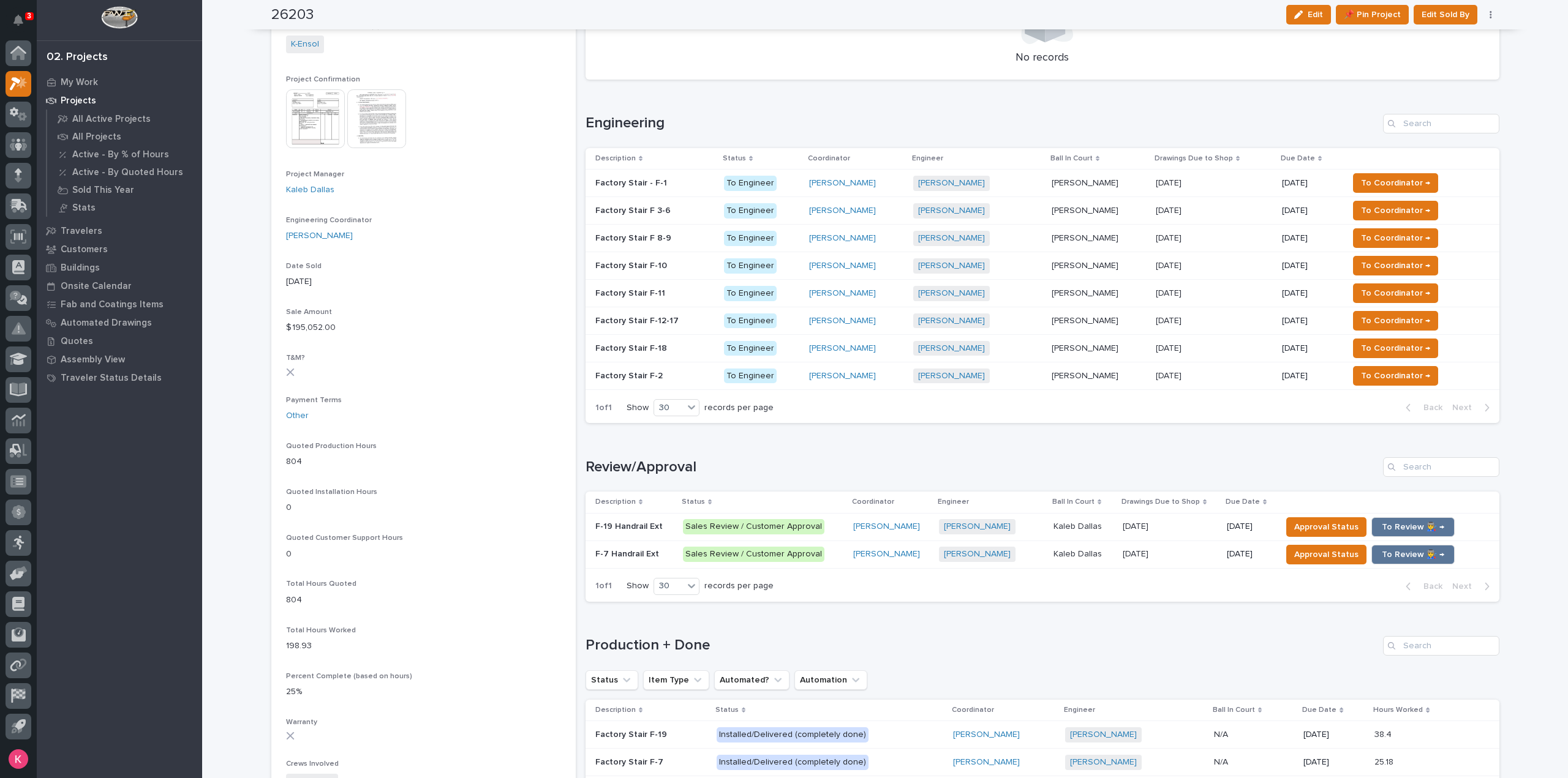
scroll to position [612, 0]
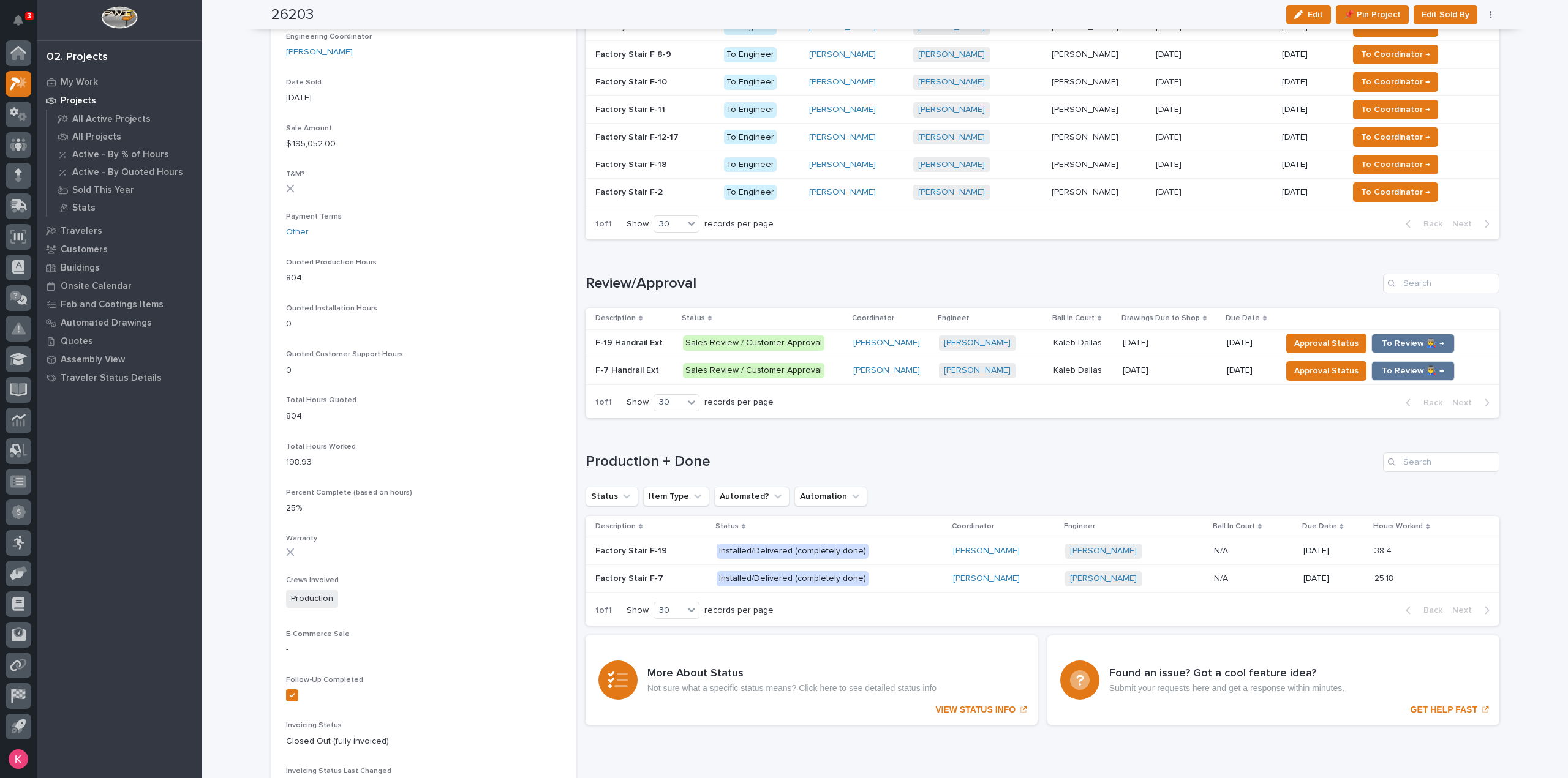
click at [1195, 345] on p at bounding box center [1169, 342] width 94 height 10
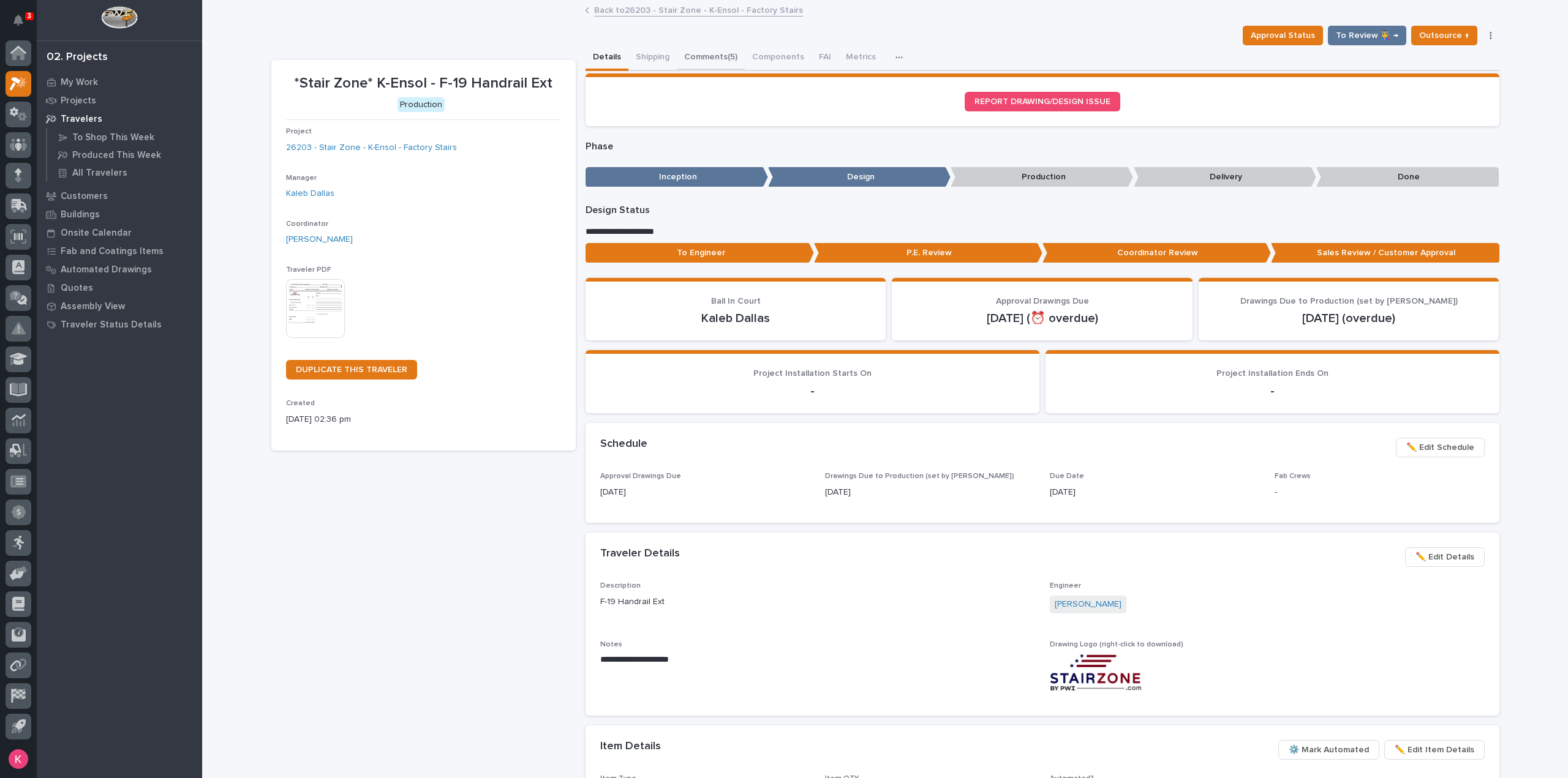
click at [712, 55] on button "Comments (5)" at bounding box center [711, 58] width 68 height 26
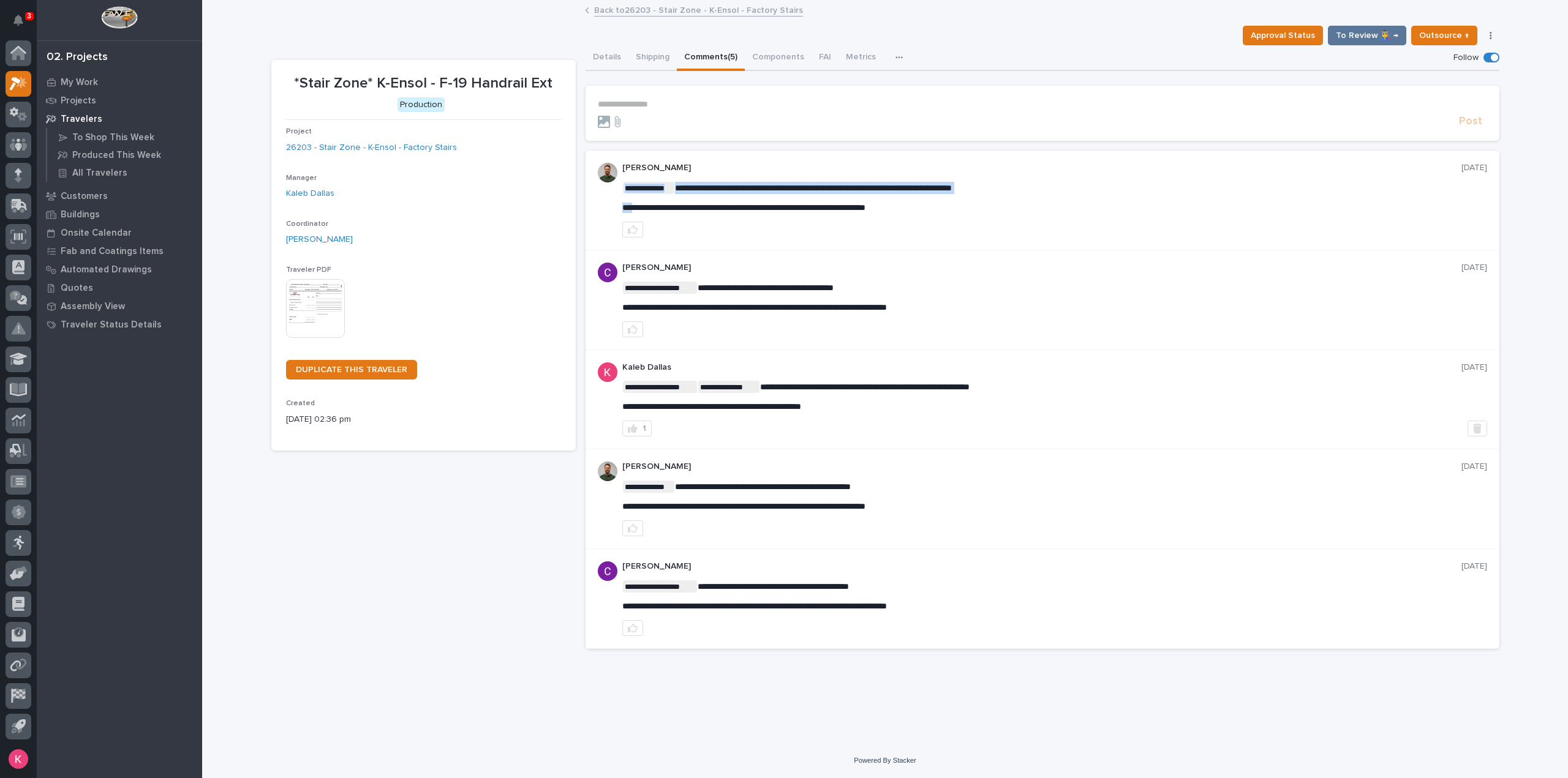
drag, startPoint x: 947, startPoint y: 207, endPoint x: 634, endPoint y: 208, distance: 313.0
click at [634, 232] on icon "button" at bounding box center [633, 230] width 10 height 10
click at [896, 216] on div "**********" at bounding box center [1054, 200] width 864 height 75
drag, startPoint x: 914, startPoint y: 212, endPoint x: 609, endPoint y: 215, distance: 305.0
click at [609, 209] on div "**********" at bounding box center [1042, 200] width 913 height 100
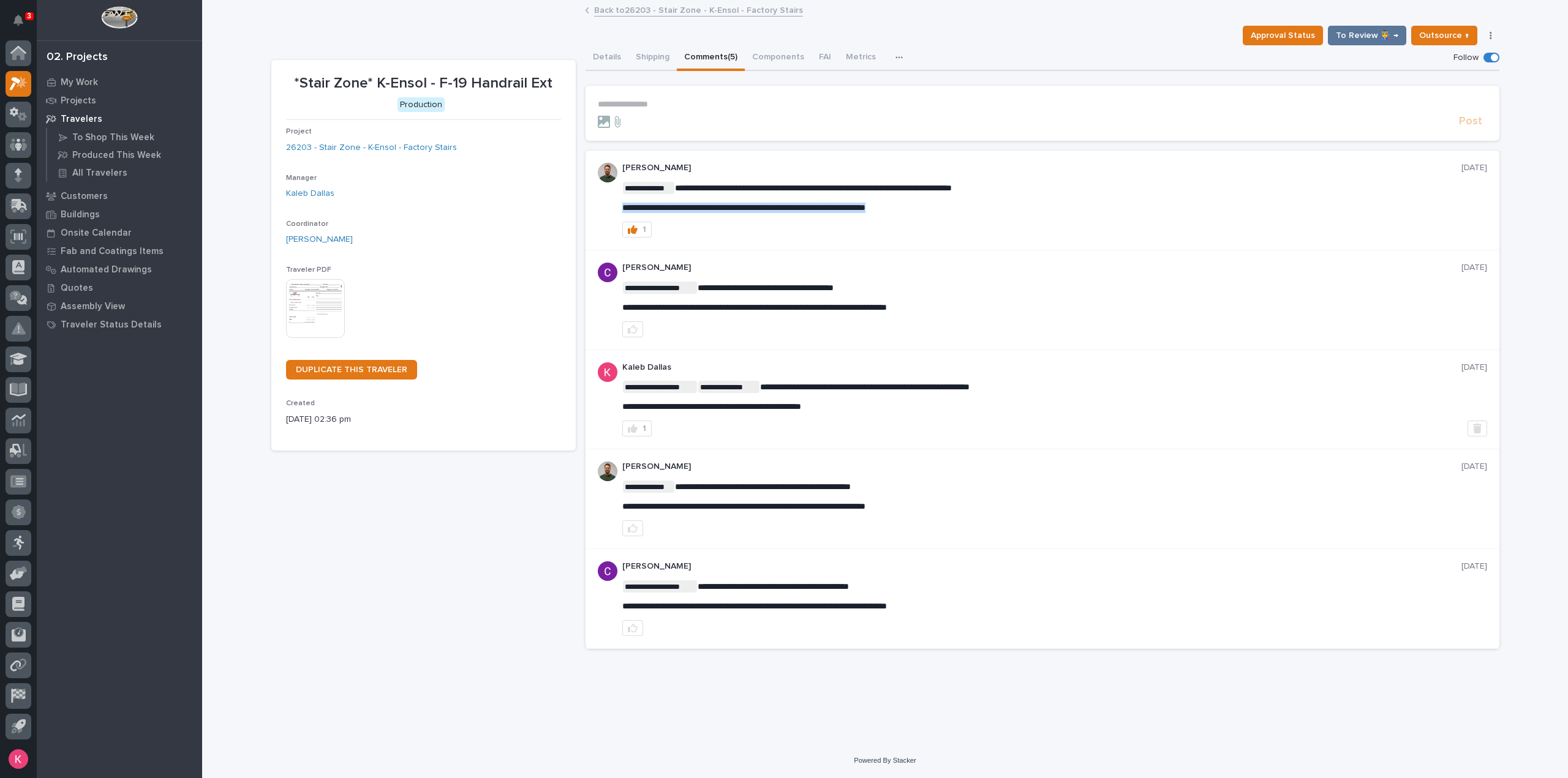
copy span "**********"
